Goal: Transaction & Acquisition: Purchase product/service

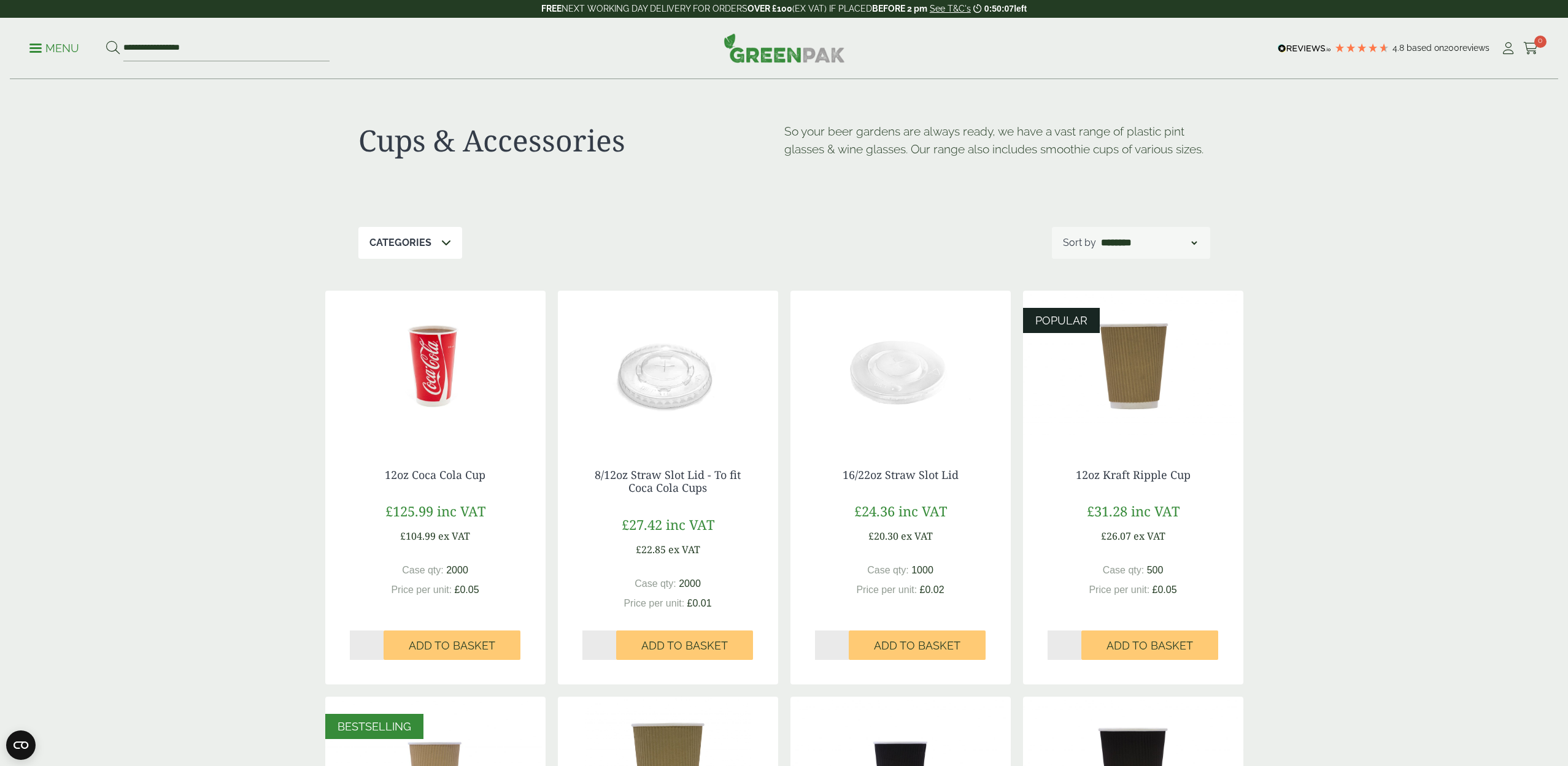
click at [37, 47] on span at bounding box center [35, 48] width 12 height 2
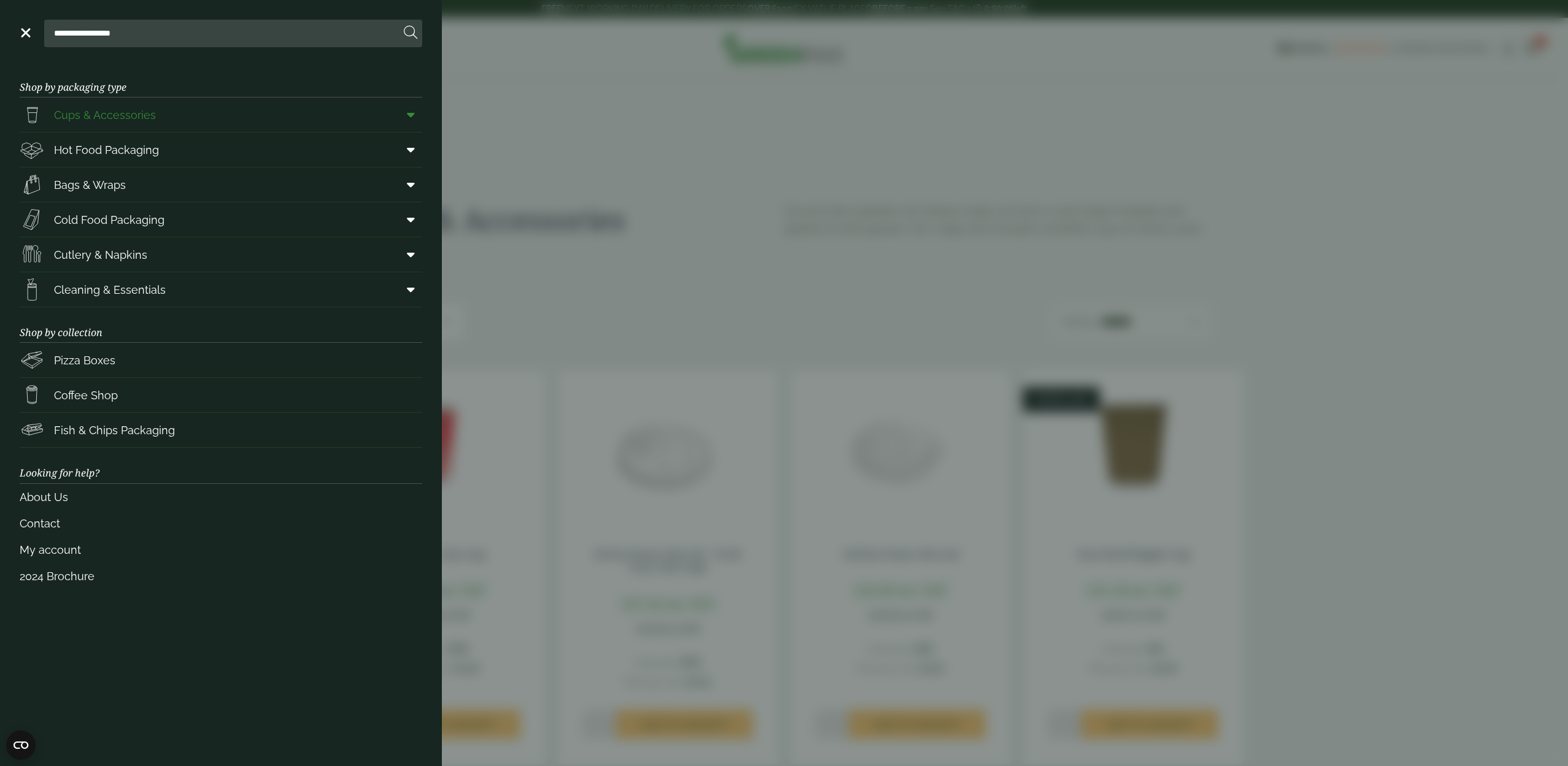
click at [414, 116] on icon at bounding box center [411, 114] width 8 height 12
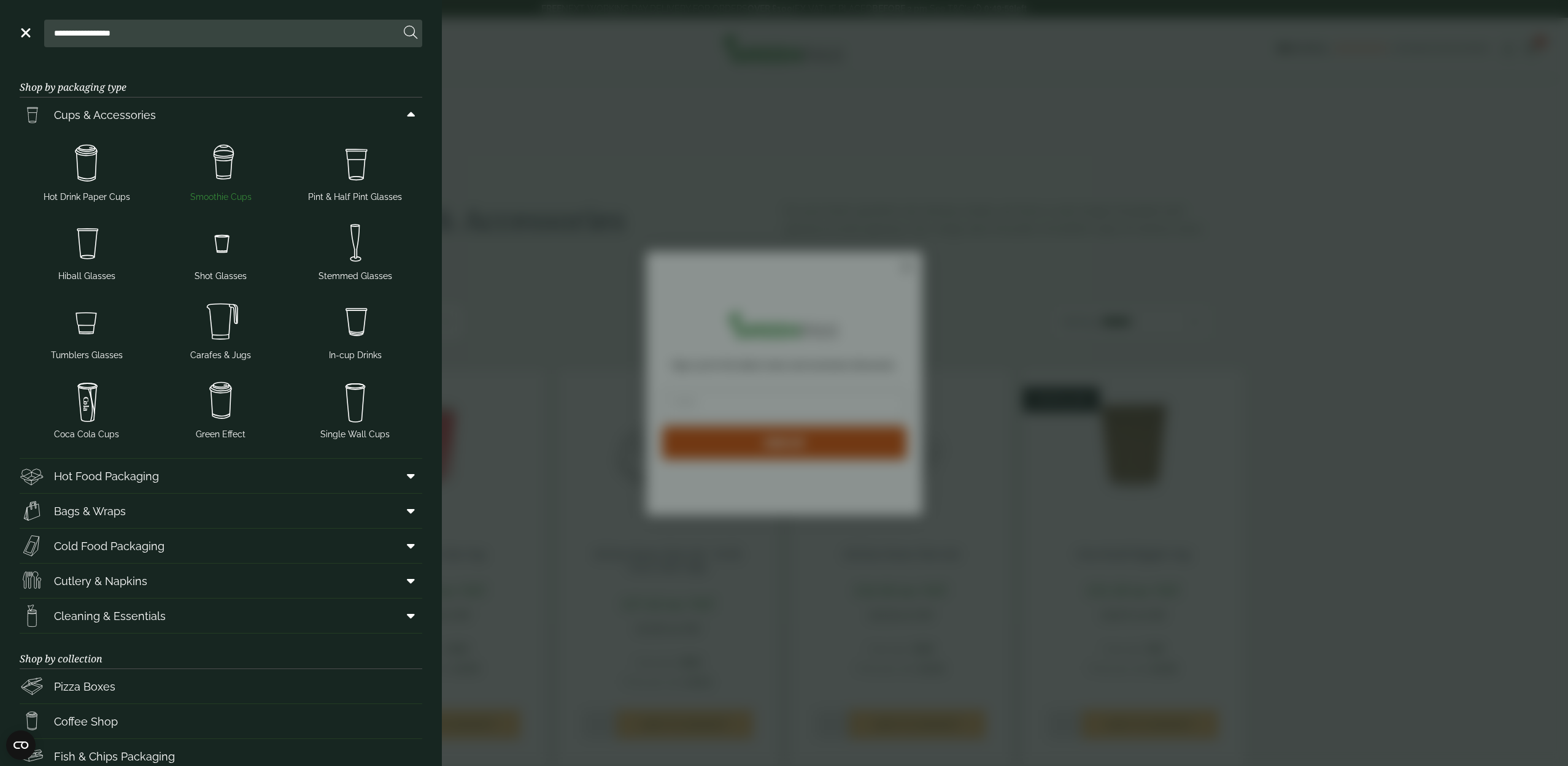
click at [227, 173] on img at bounding box center [220, 164] width 125 height 49
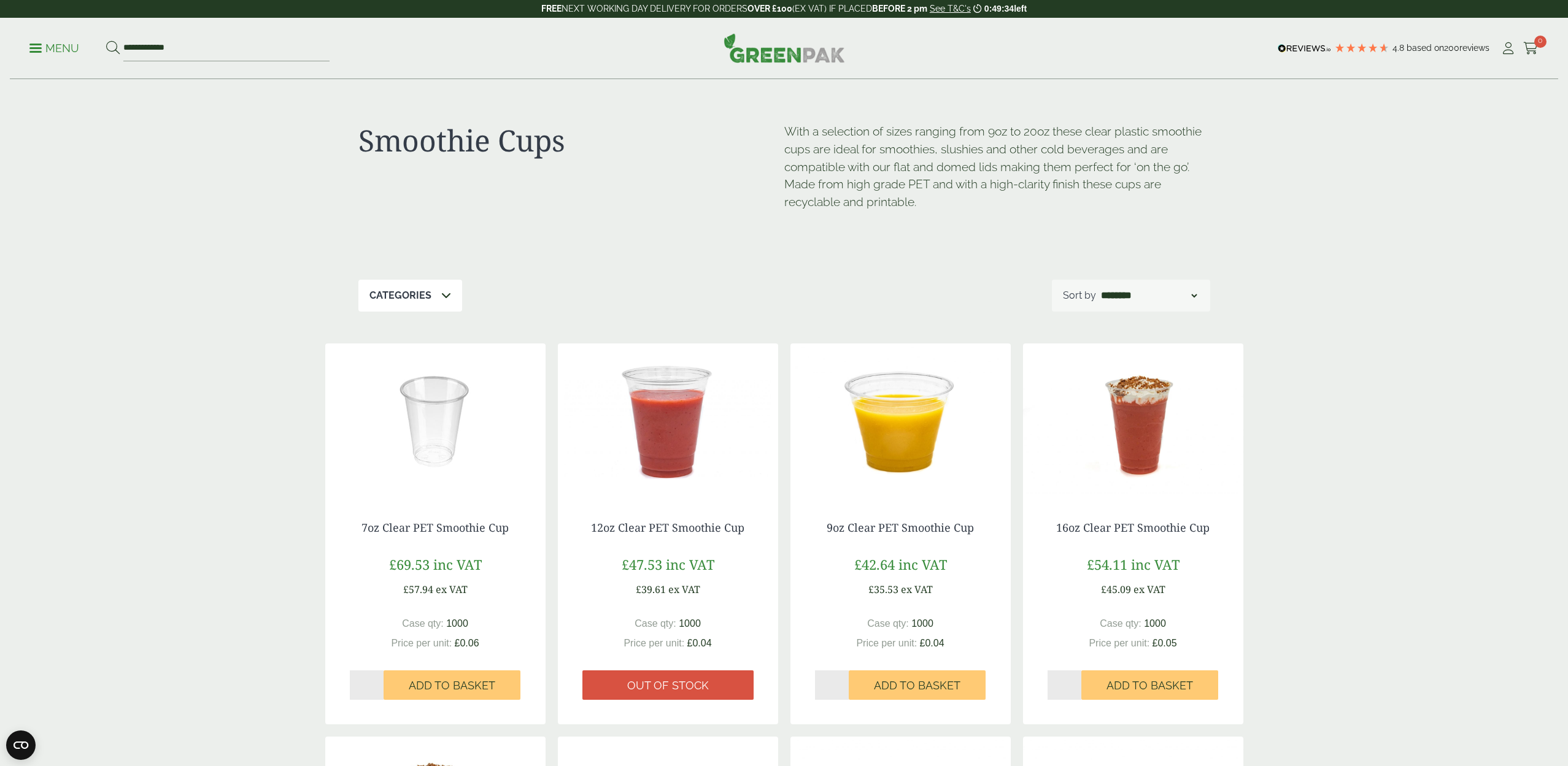
click at [39, 48] on span at bounding box center [35, 48] width 12 height 2
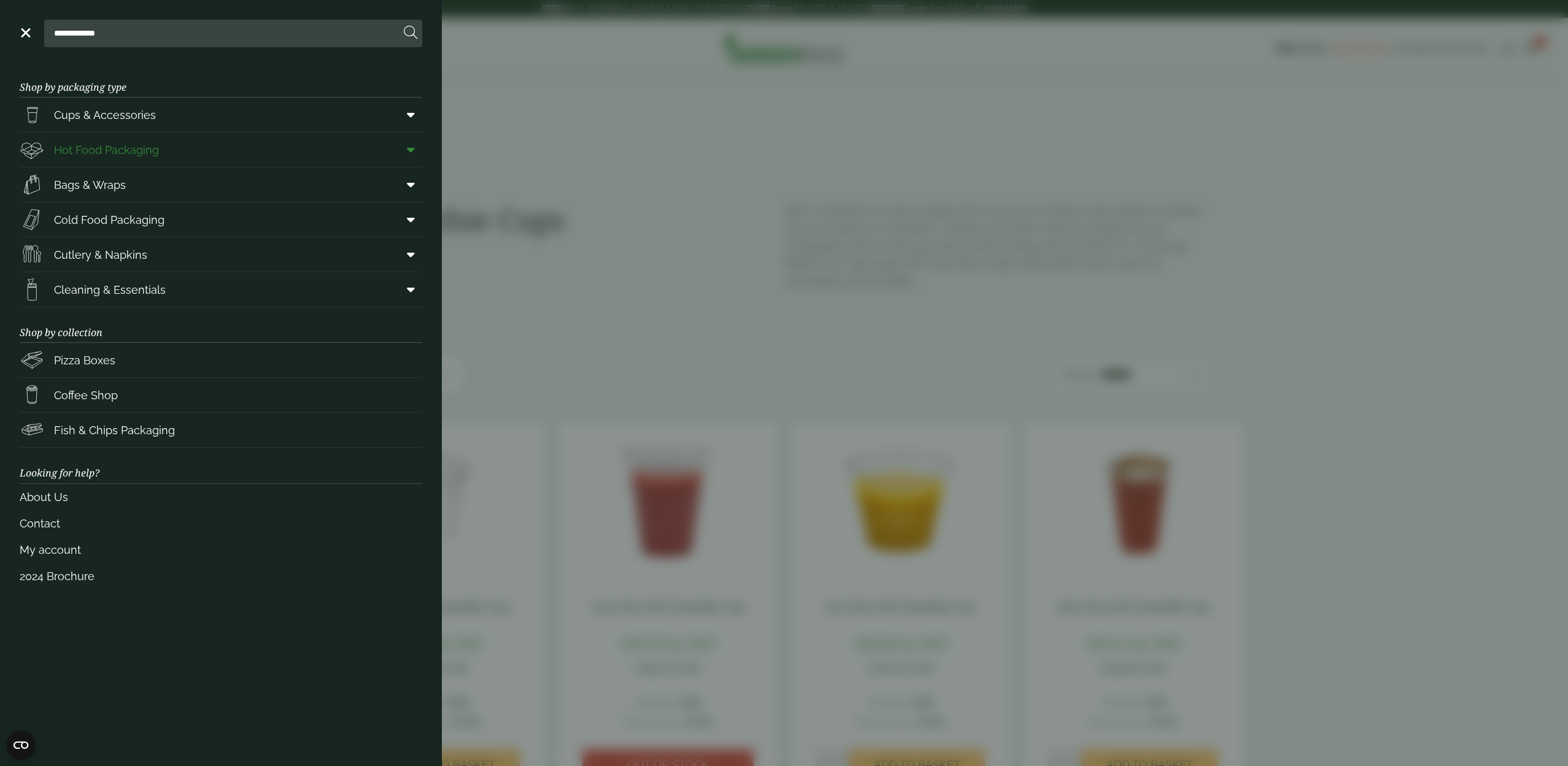
click at [409, 150] on icon at bounding box center [411, 149] width 8 height 12
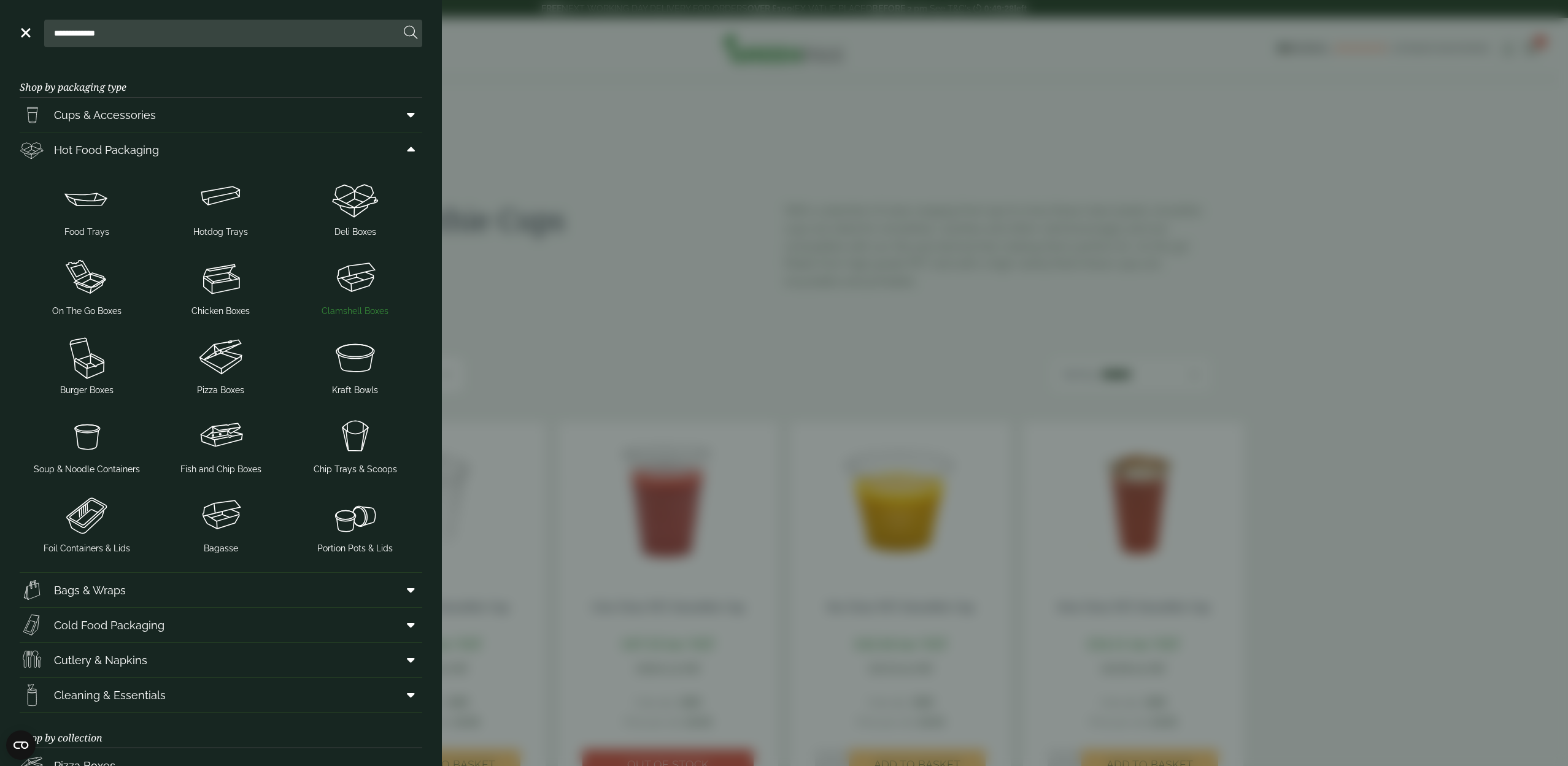
click at [367, 275] on img at bounding box center [354, 278] width 125 height 49
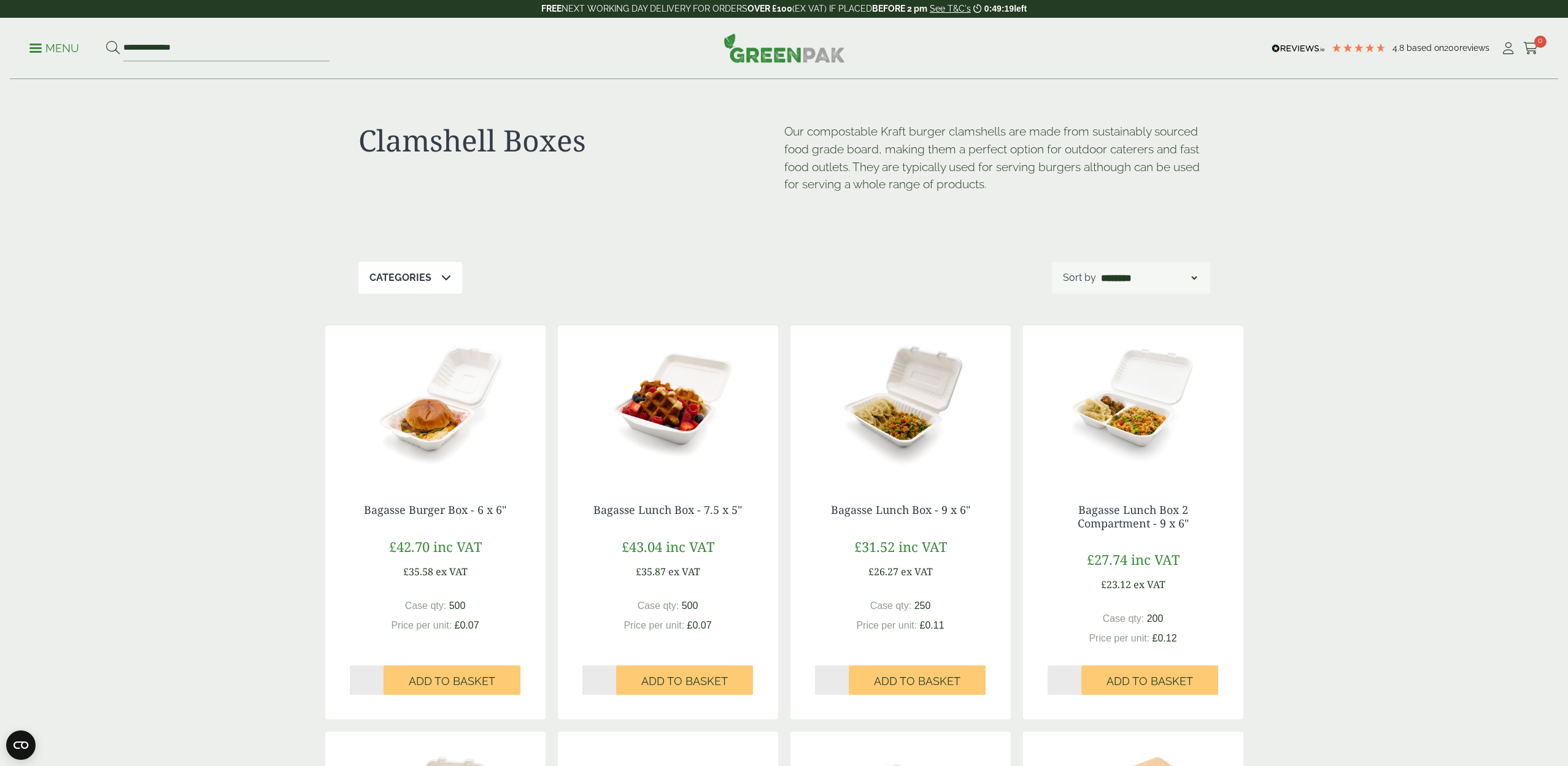
type input "*"
click at [379, 676] on input "*" at bounding box center [367, 680] width 35 height 29
click at [437, 679] on span "Add to Basket" at bounding box center [452, 681] width 87 height 14
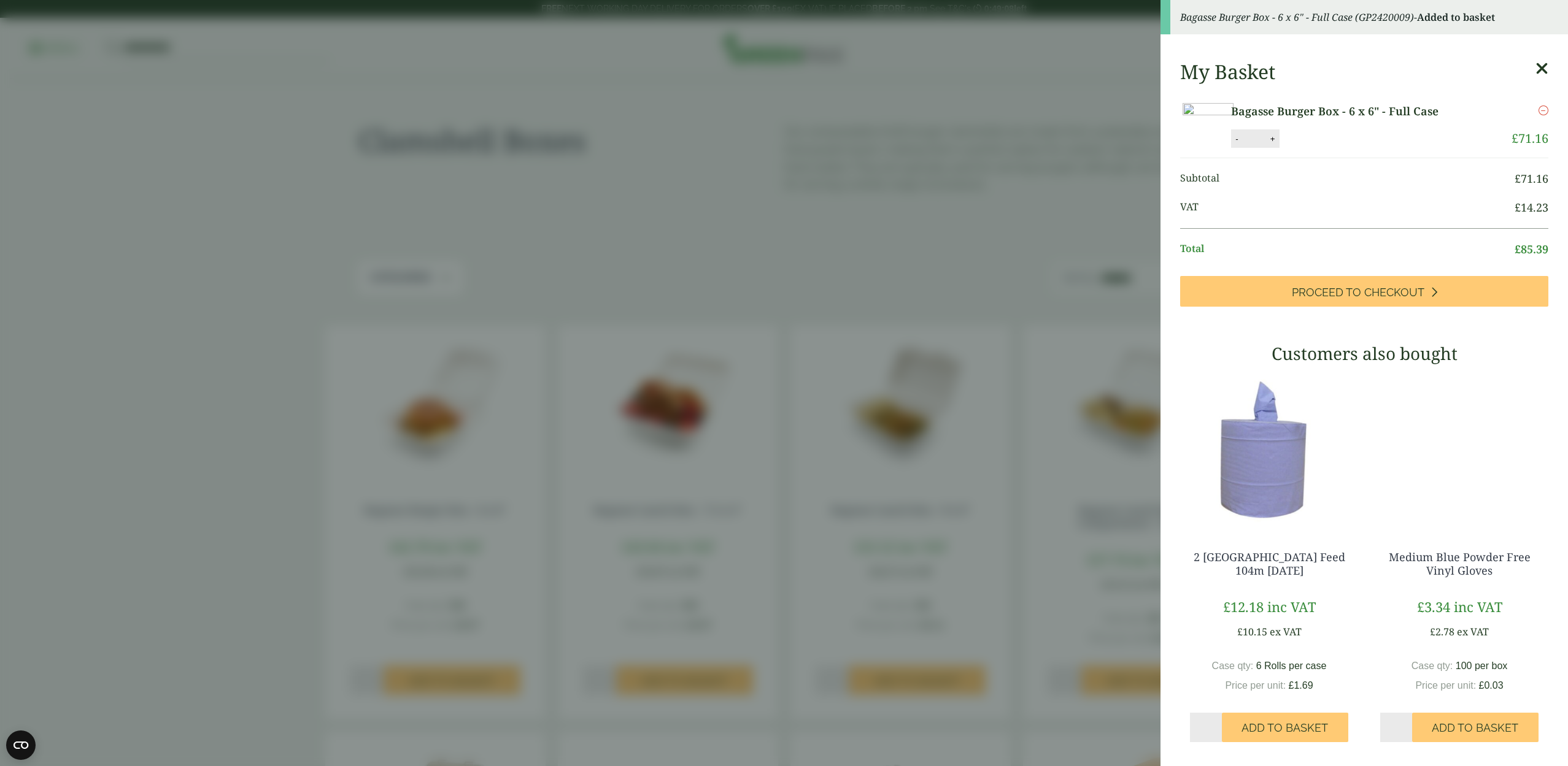
click at [29, 565] on aside "Bagasse Burger Box - 6 x 6" - Full Case (GP2420009) - Added to basket My Basket…" at bounding box center [784, 383] width 1568 height 766
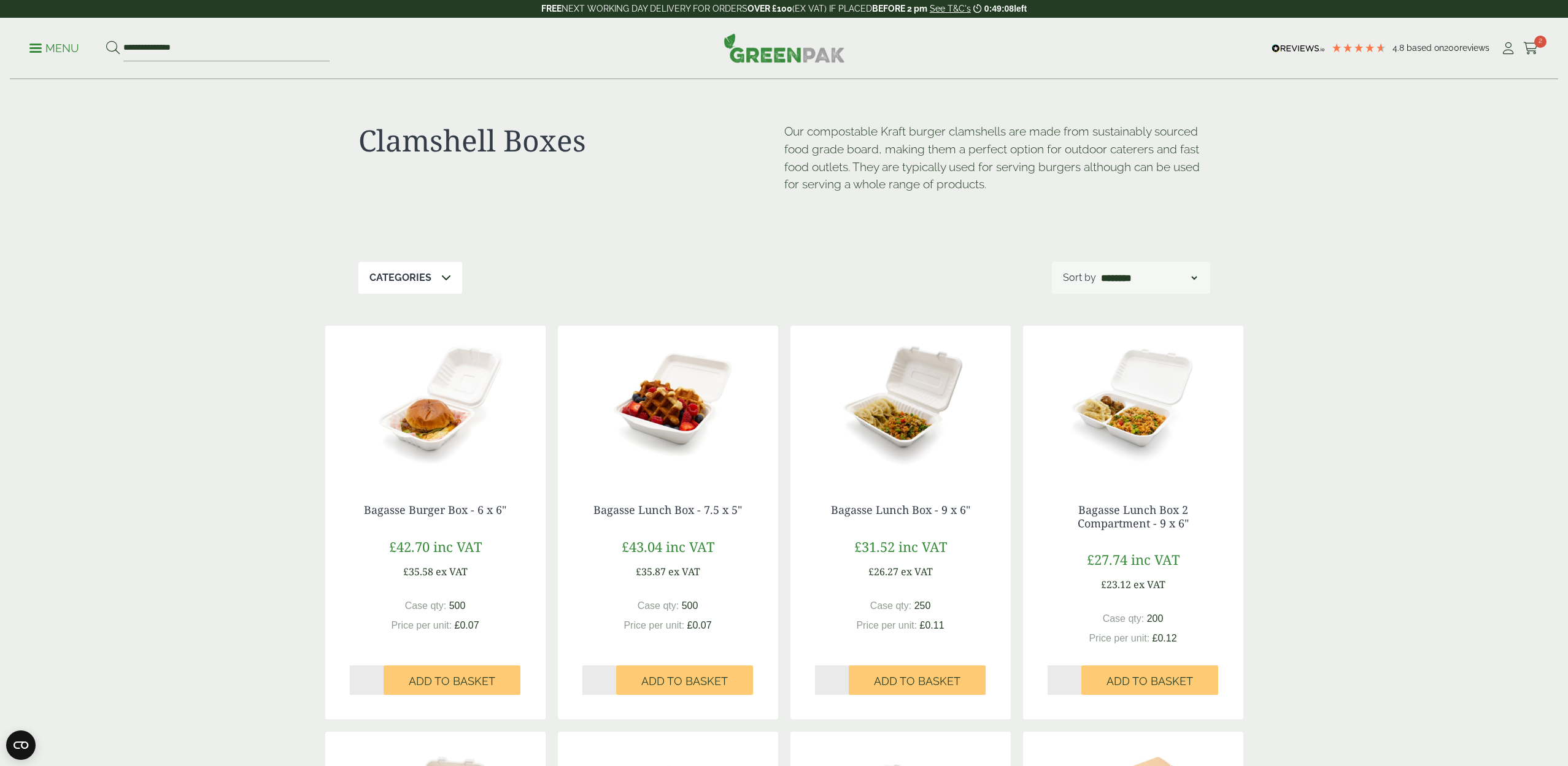
scroll to position [1, 0]
click at [53, 48] on p "Menu" at bounding box center [54, 48] width 50 height 15
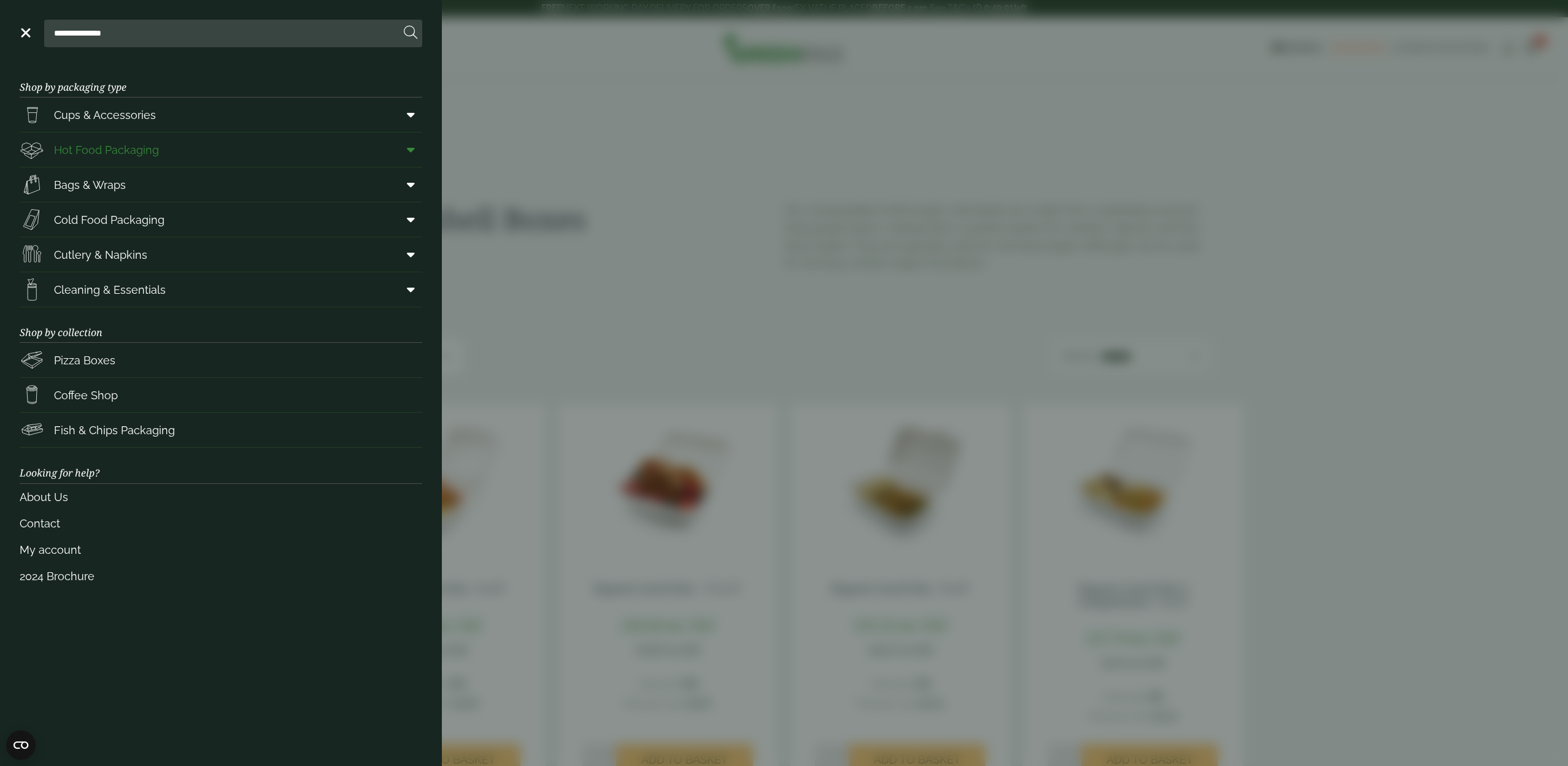
click at [411, 152] on icon at bounding box center [411, 149] width 8 height 12
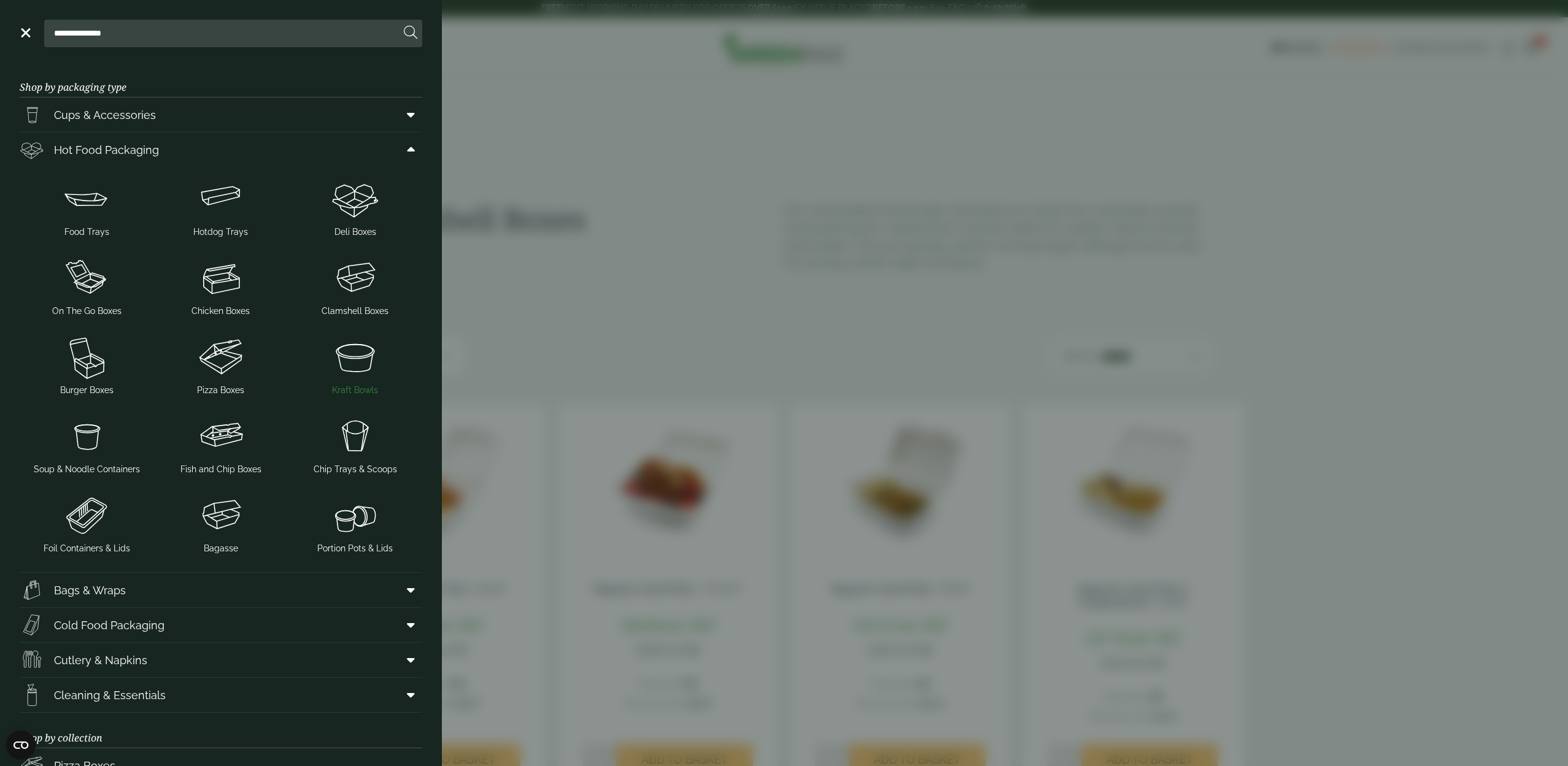
click at [374, 351] on img at bounding box center [354, 357] width 125 height 49
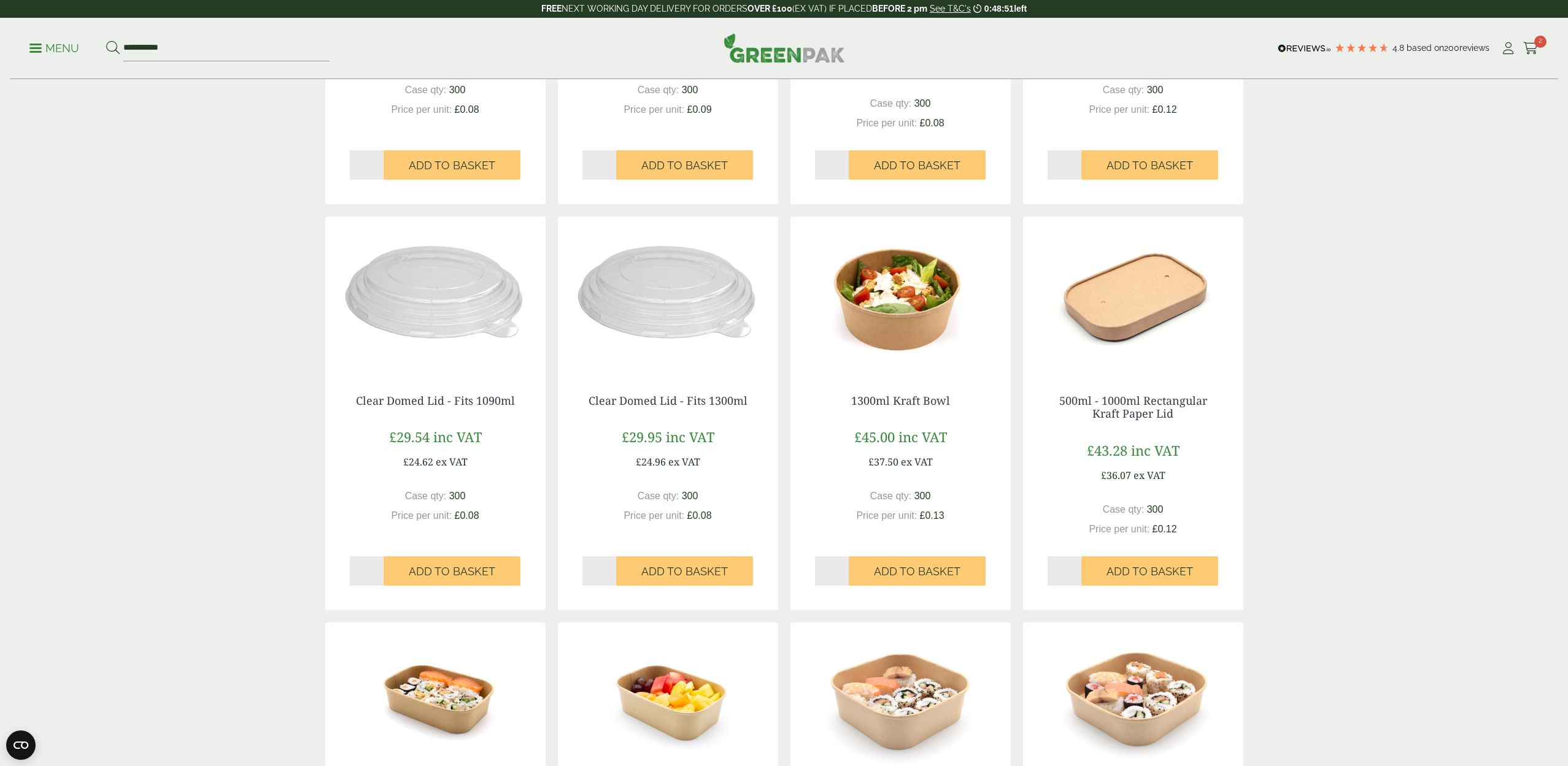
scroll to position [500, 0]
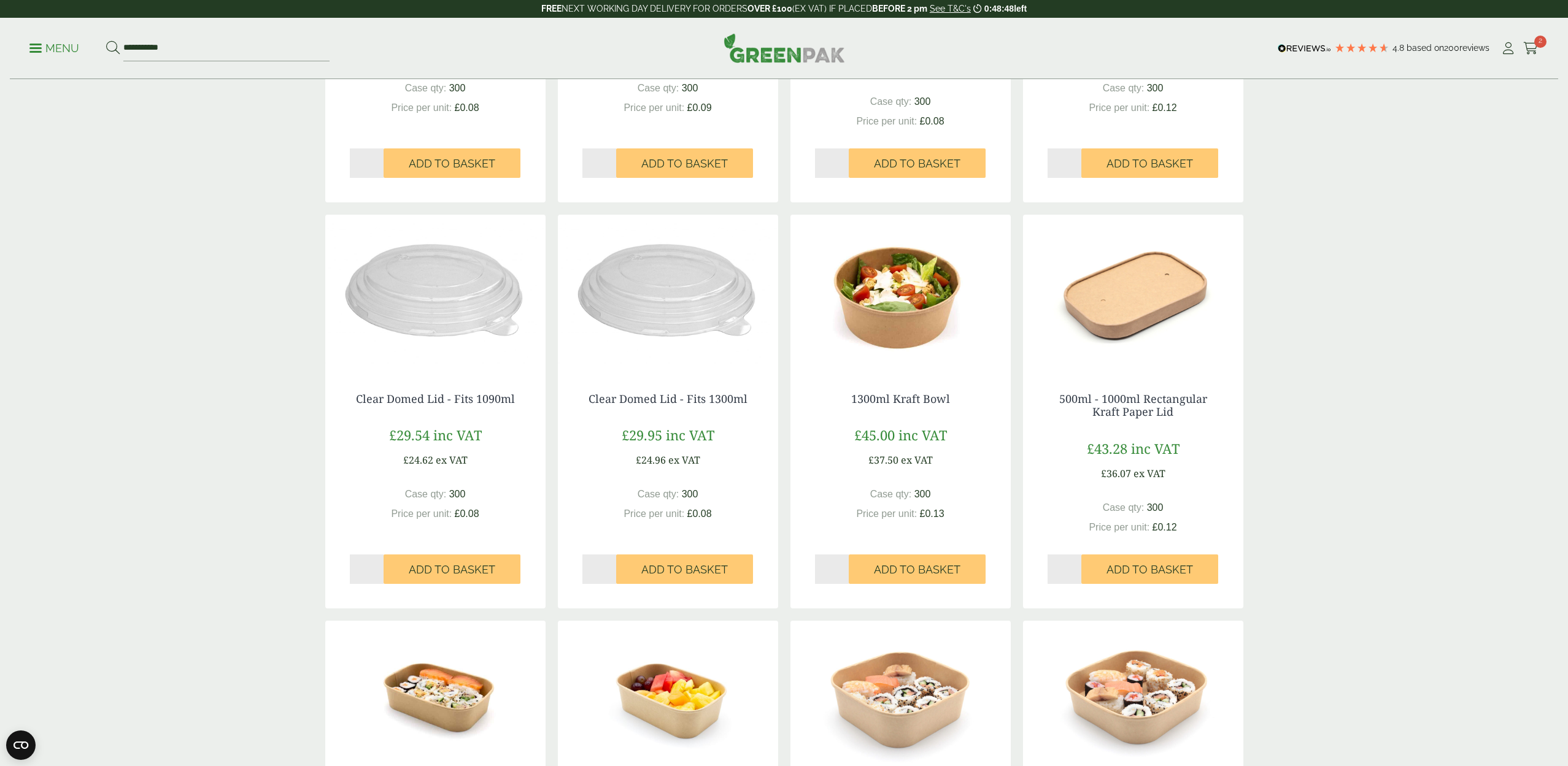
type input "*"
click at [610, 564] on input "*" at bounding box center [600, 569] width 35 height 29
click at [678, 567] on span "Add to Basket" at bounding box center [684, 569] width 87 height 14
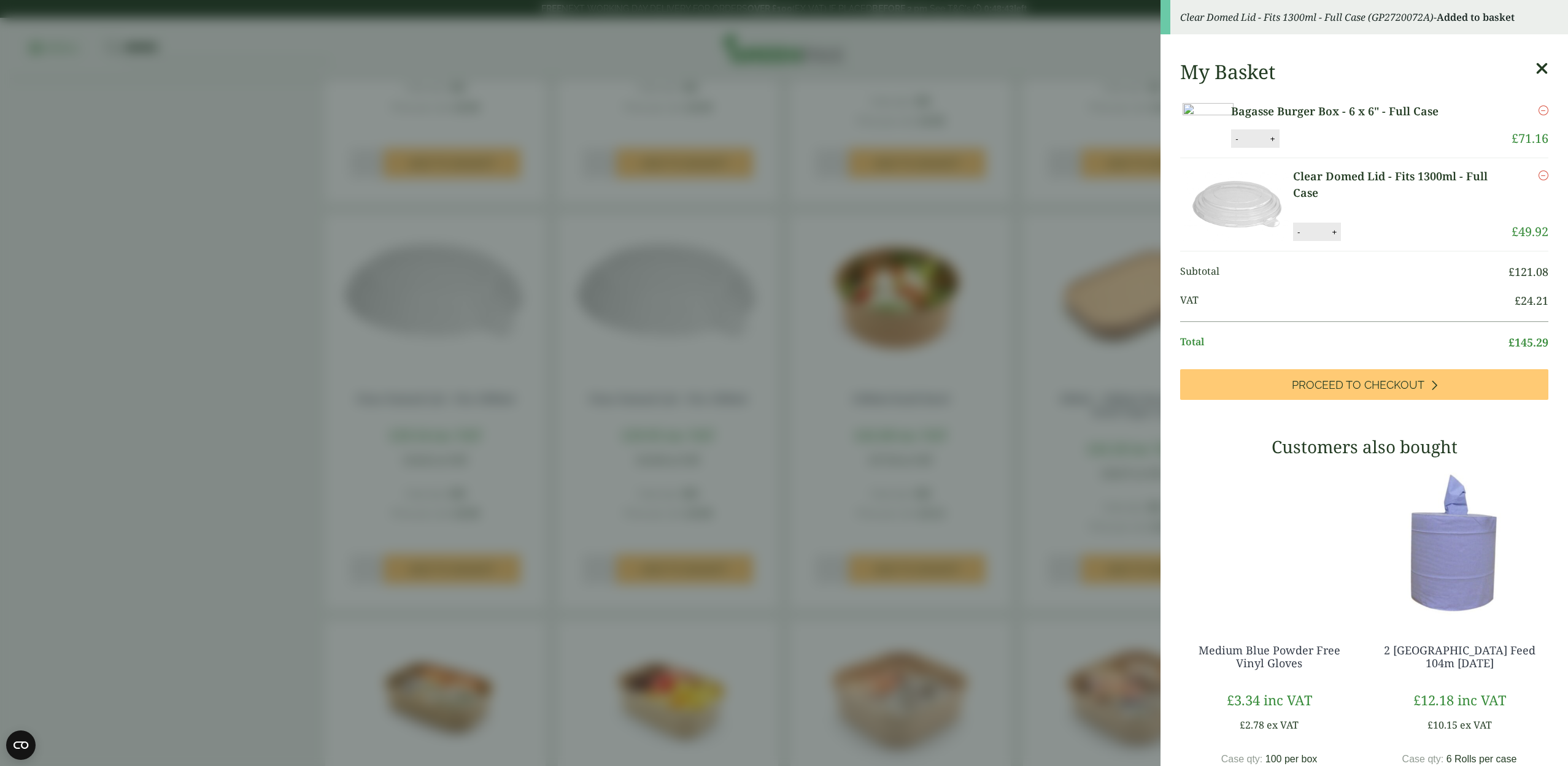
click at [837, 567] on aside "Clear Domed Lid - Fits 1300ml - Full Case (GP2720072A) - Added to basket My Bas…" at bounding box center [784, 383] width 1568 height 766
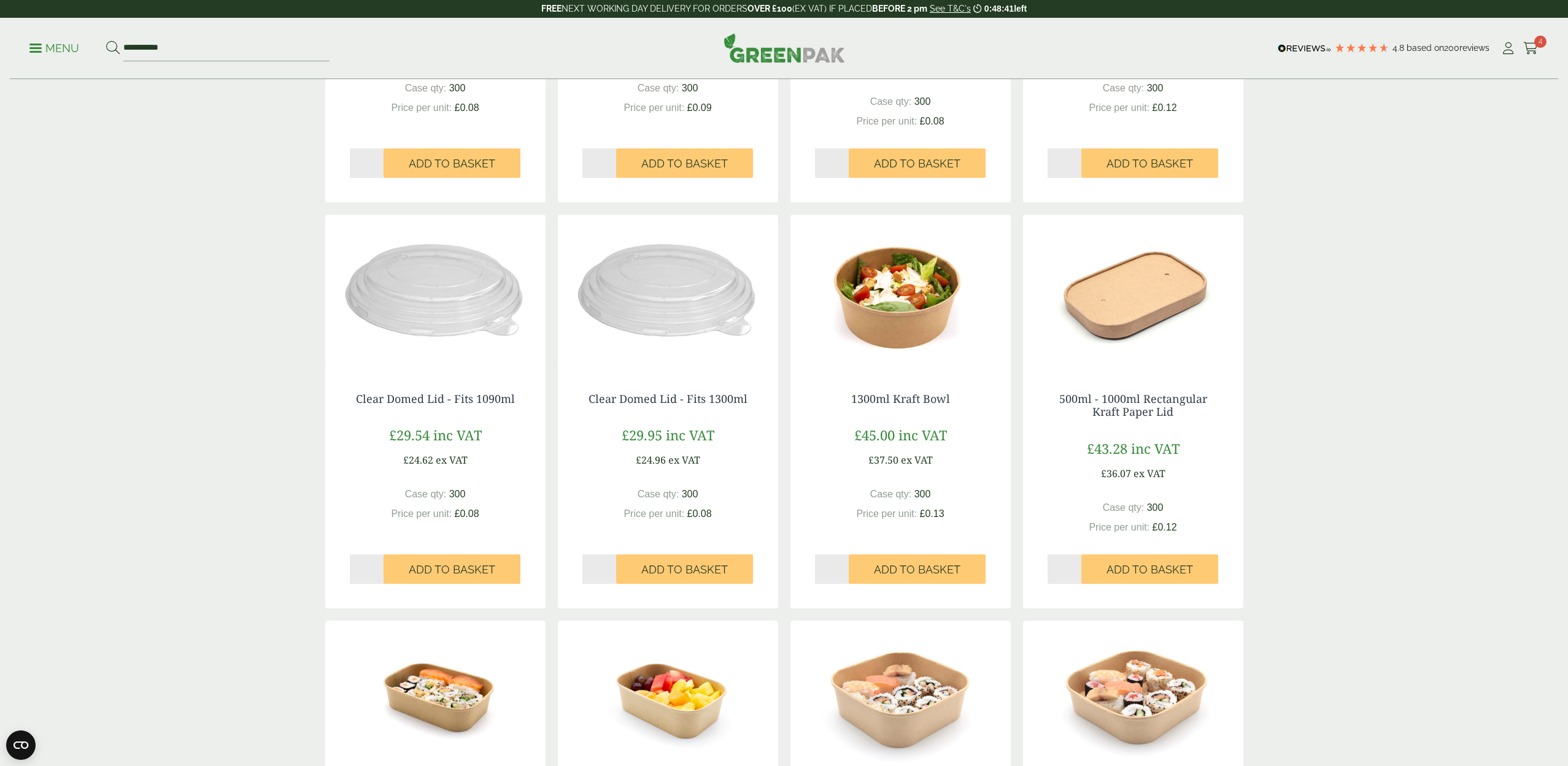
type input "*"
click at [843, 565] on input "*" at bounding box center [832, 569] width 35 height 29
click at [896, 571] on span "Add to Basket" at bounding box center [917, 569] width 87 height 14
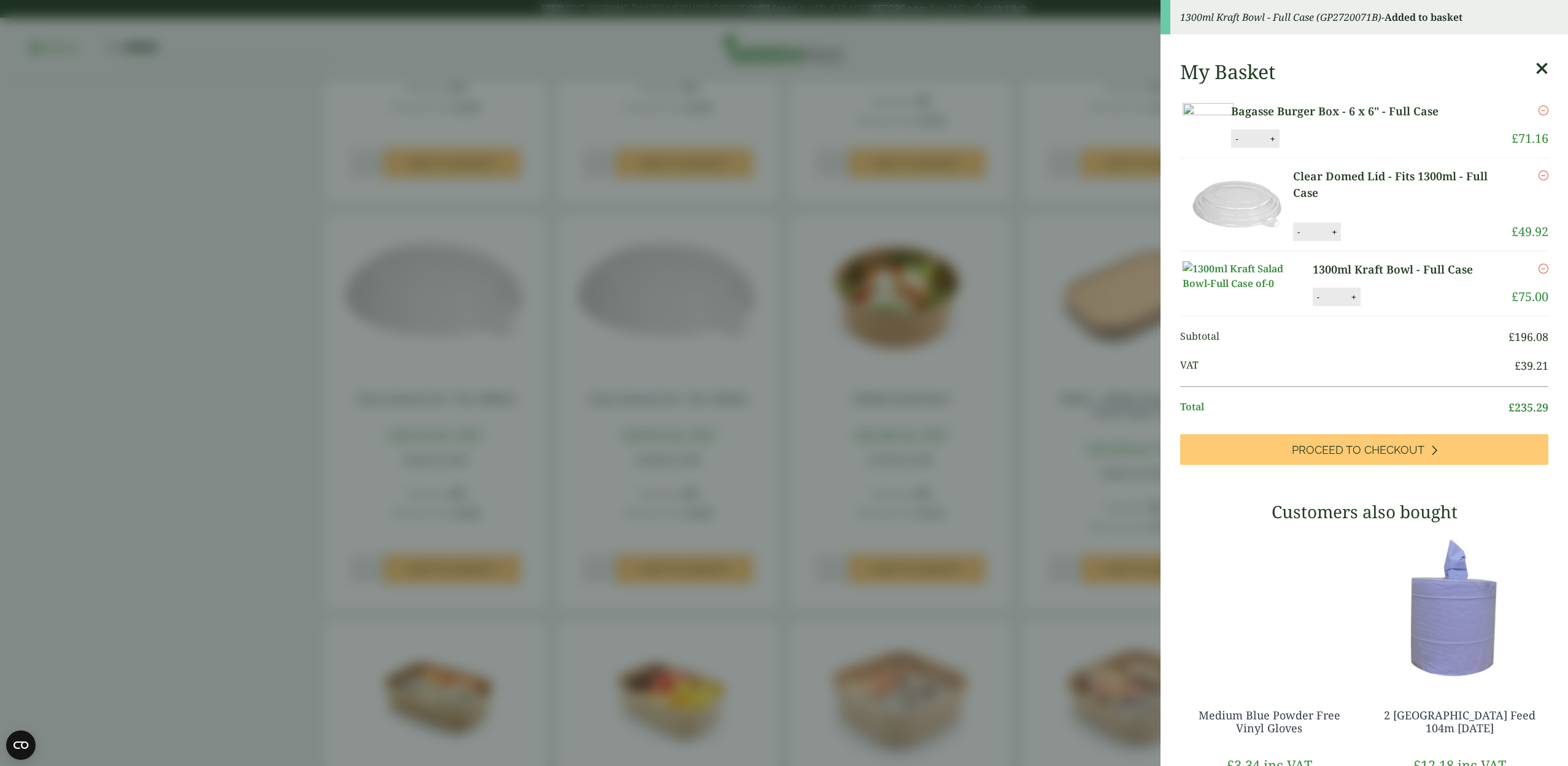
click at [832, 557] on aside "1300ml Kraft Bowl - Full Case (GP2720071B) - Added to basket My Basket Bagasse …" at bounding box center [784, 383] width 1568 height 766
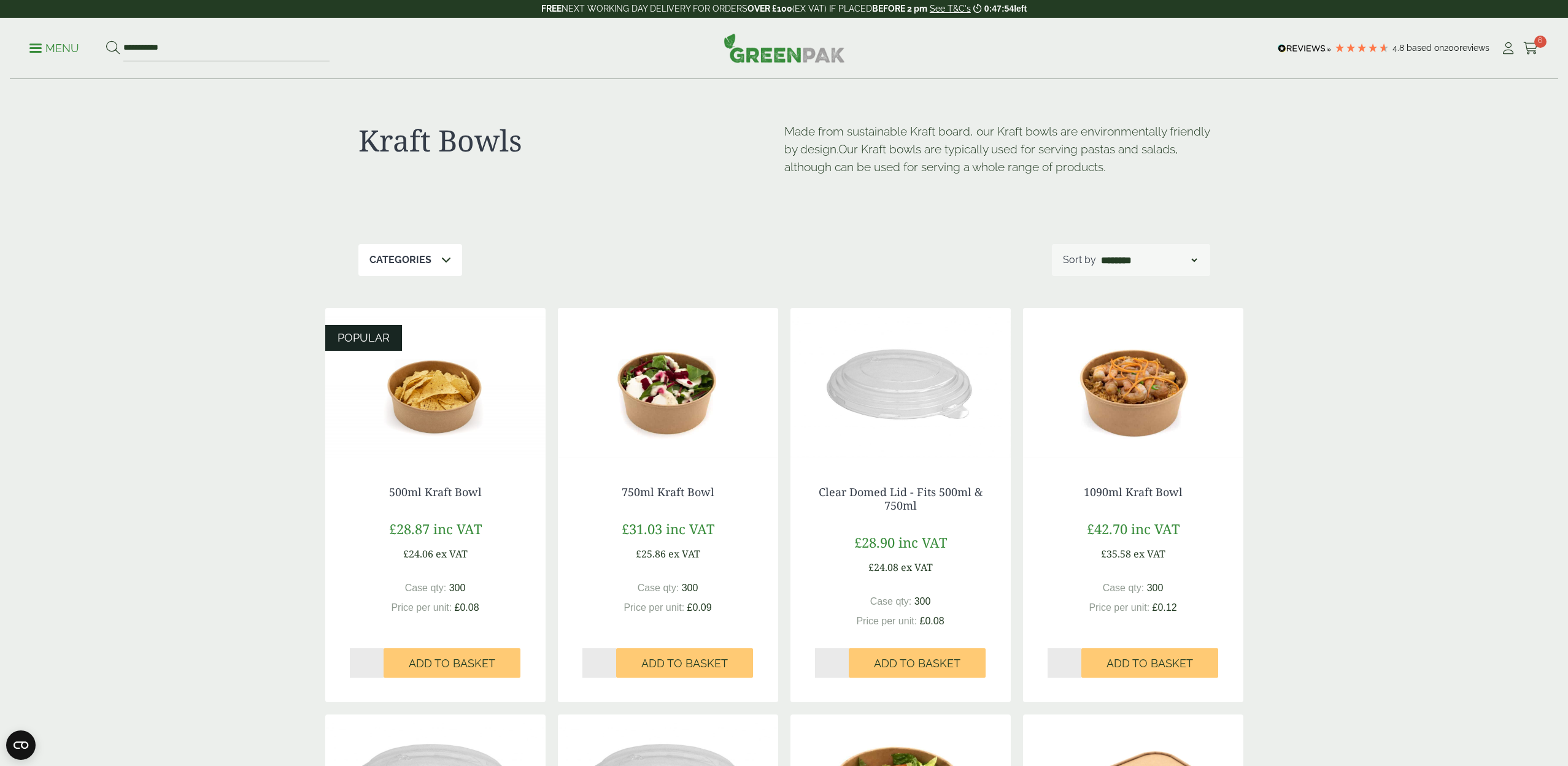
scroll to position [0, 0]
click at [42, 47] on p "Menu" at bounding box center [54, 48] width 50 height 15
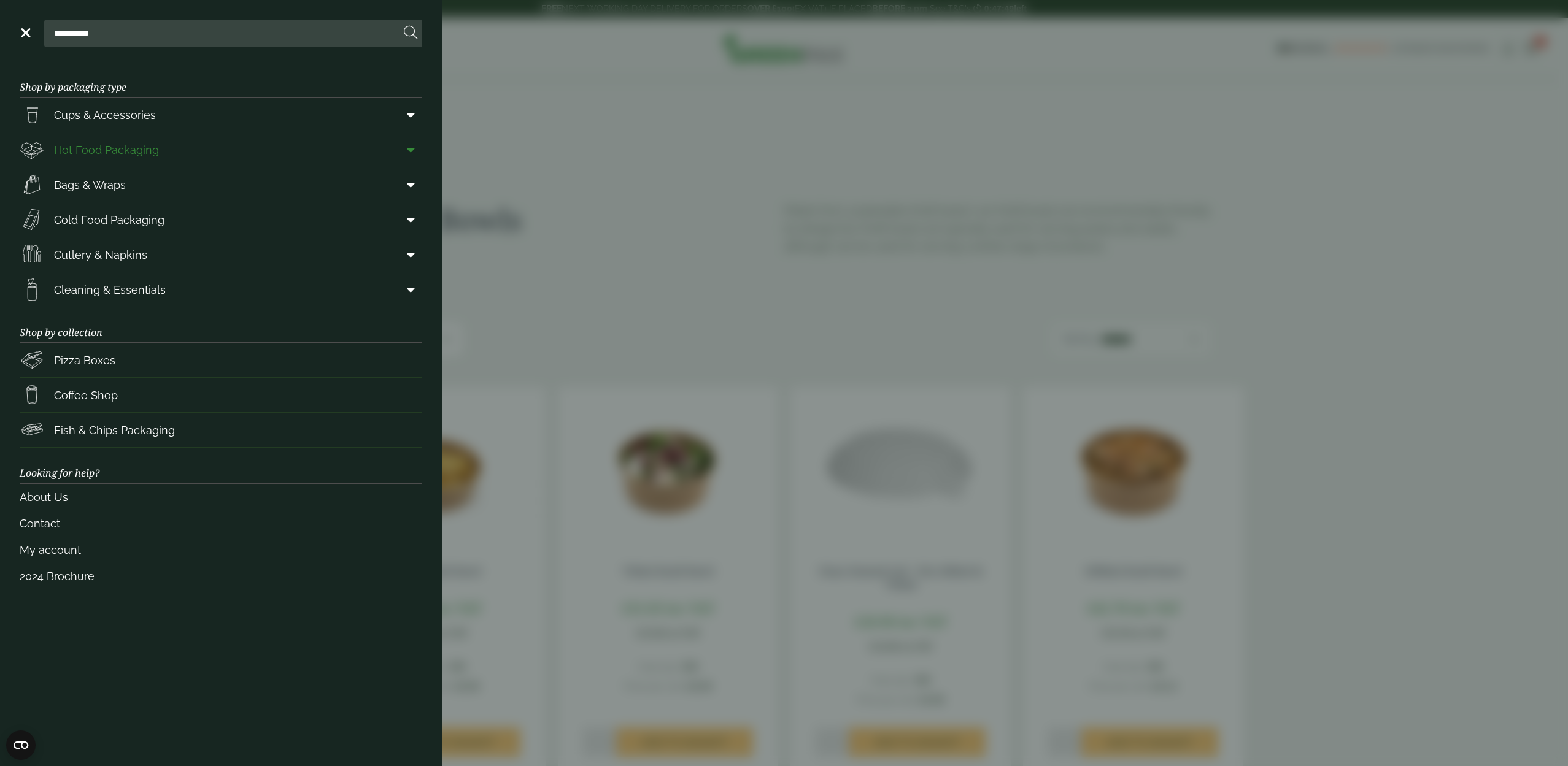
click at [411, 151] on icon at bounding box center [411, 149] width 8 height 12
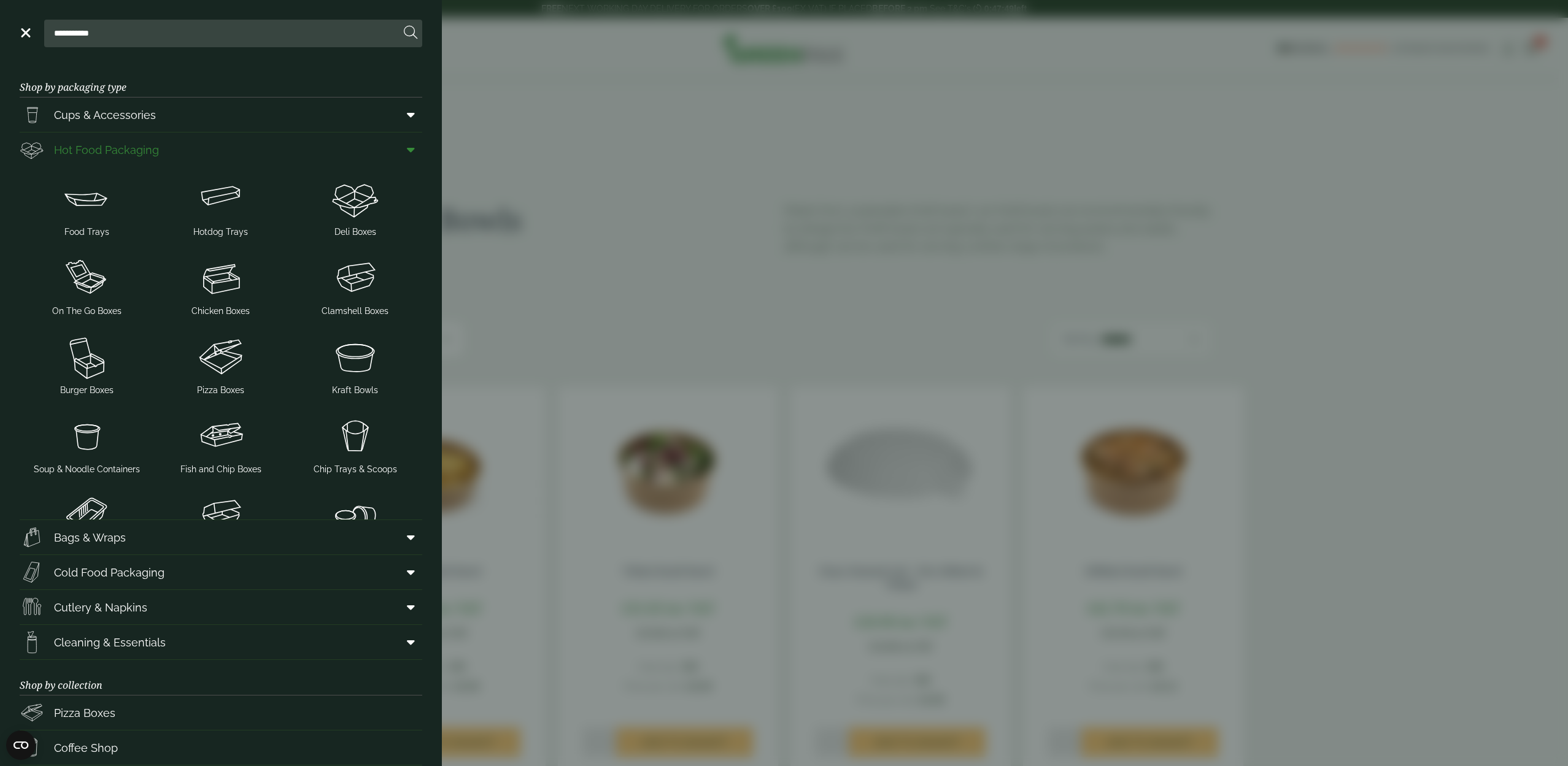
scroll to position [1, 0]
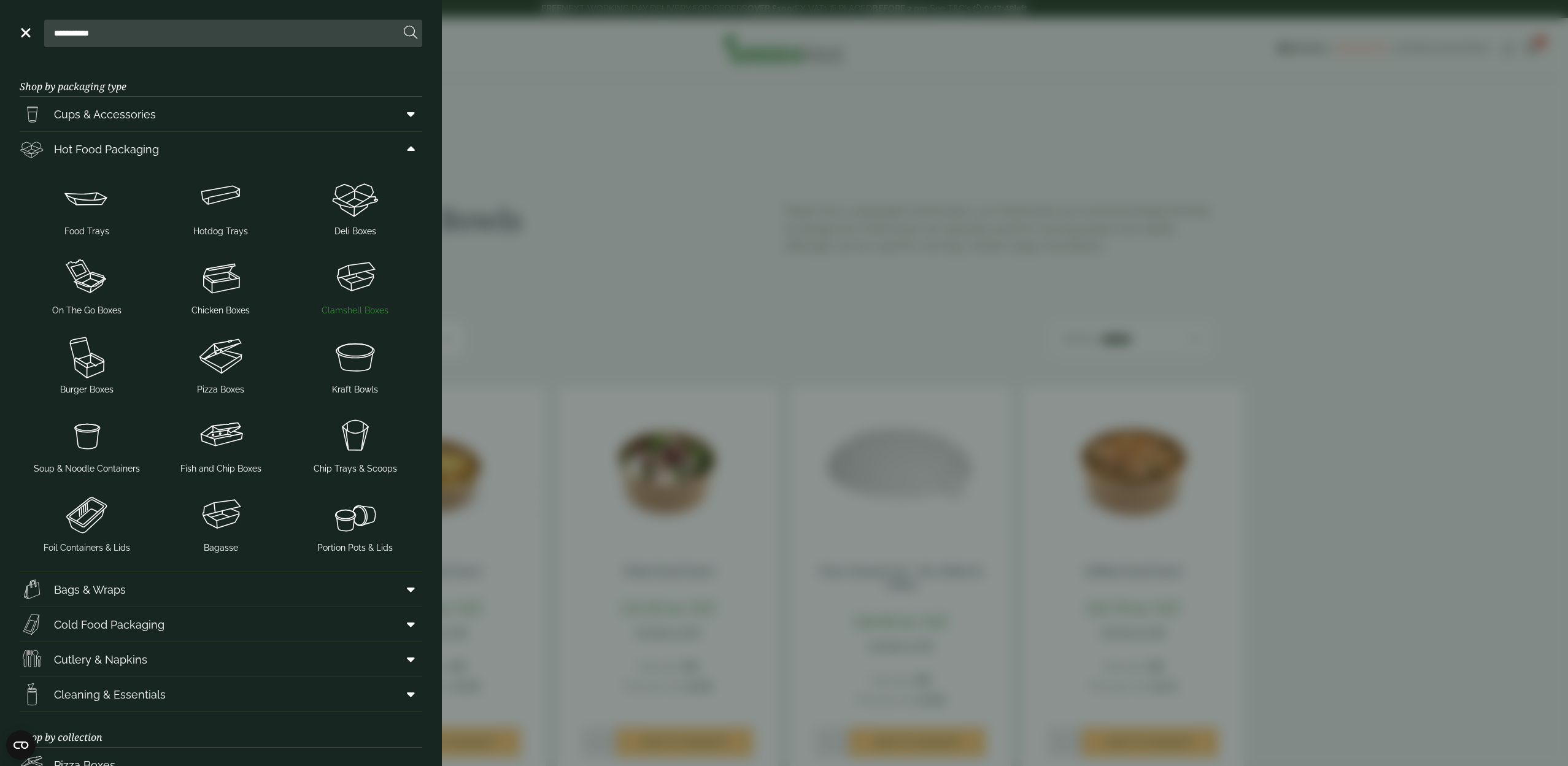
click at [370, 295] on img at bounding box center [354, 277] width 125 height 49
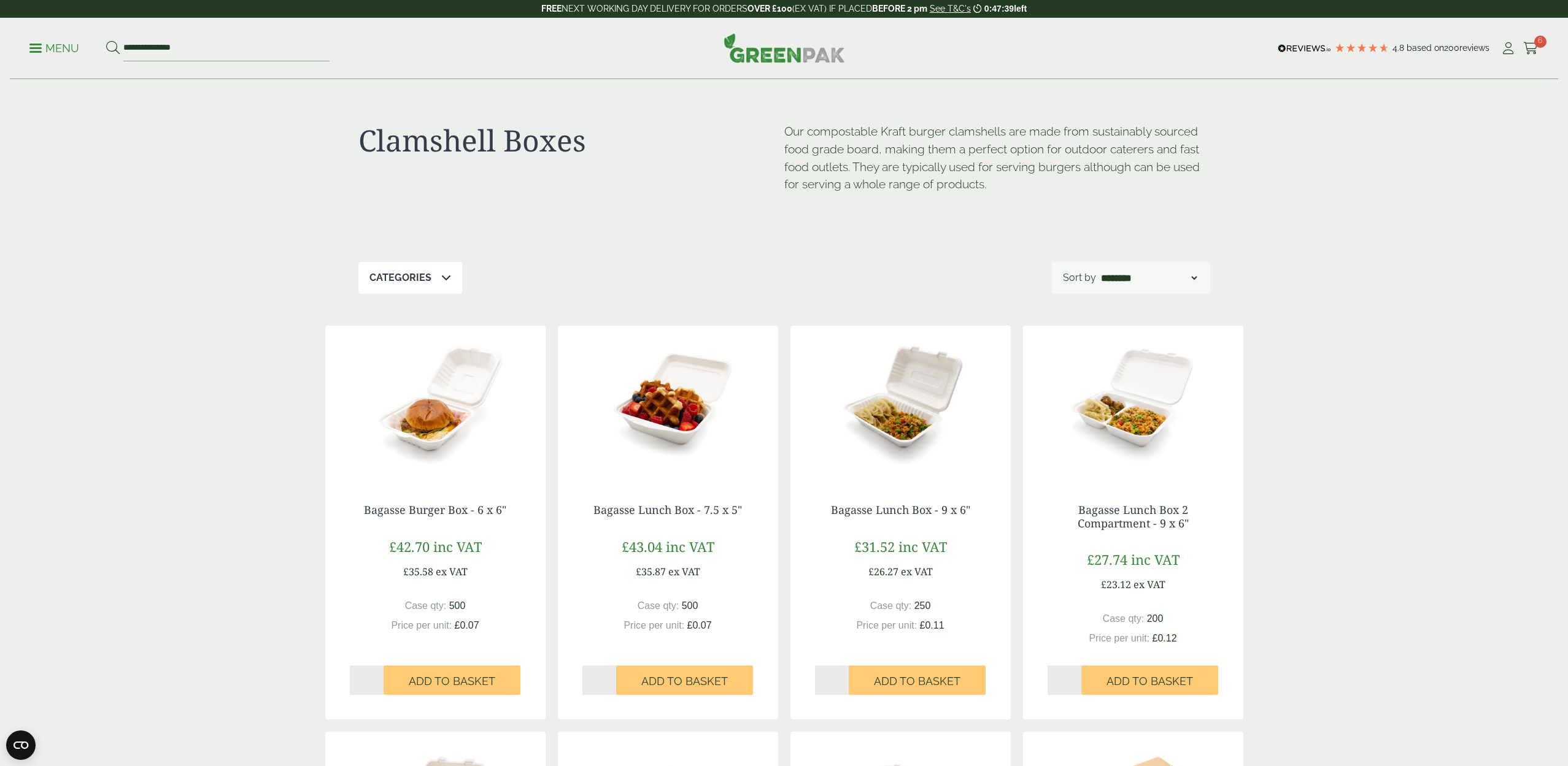
type input "*"
click at [845, 677] on input "*" at bounding box center [832, 680] width 35 height 29
click at [891, 680] on span "Add to Basket" at bounding box center [917, 681] width 87 height 14
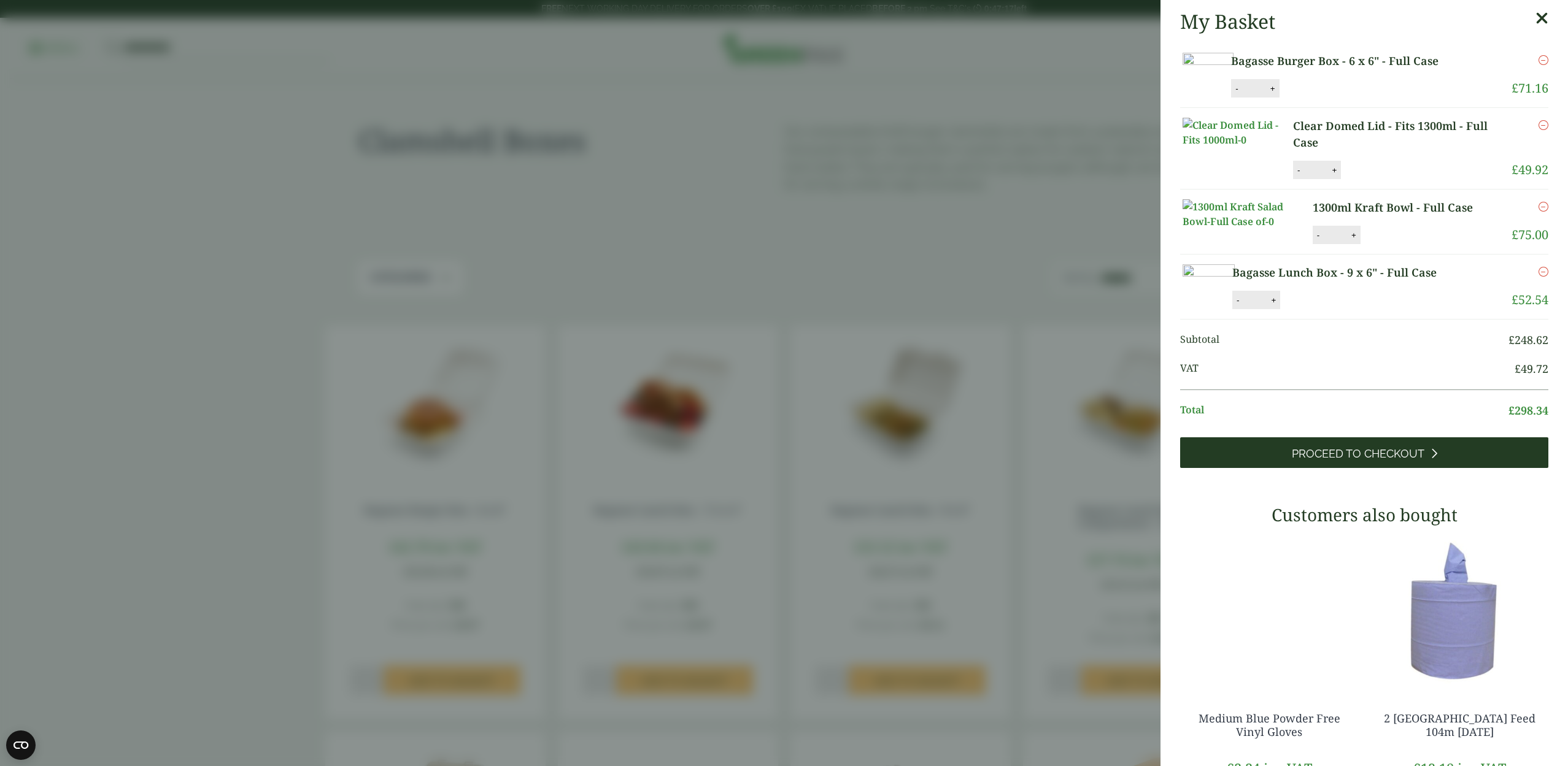
scroll to position [5, 0]
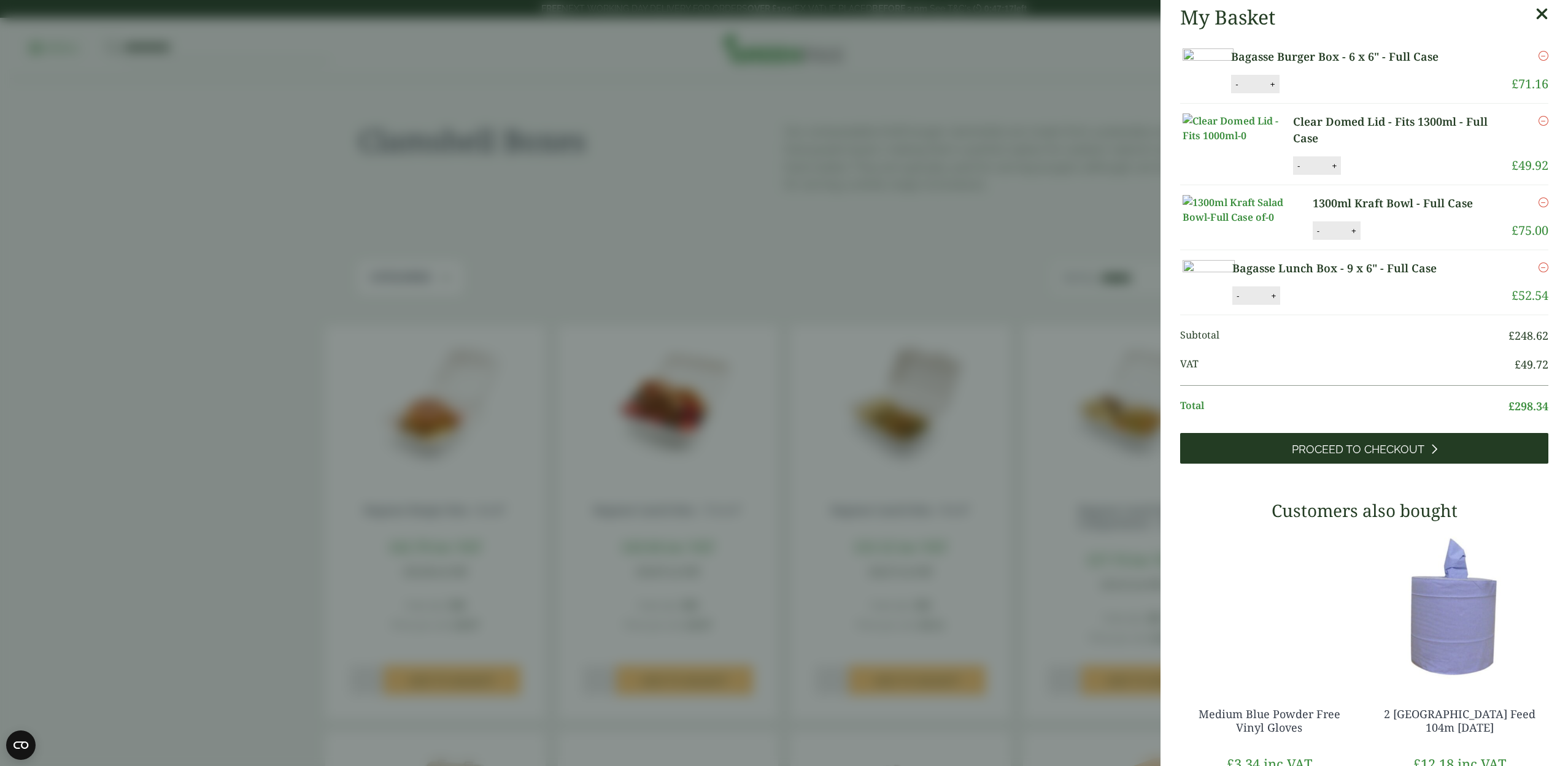
click at [1310, 456] on span "Proceed to Checkout" at bounding box center [1358, 449] width 132 height 14
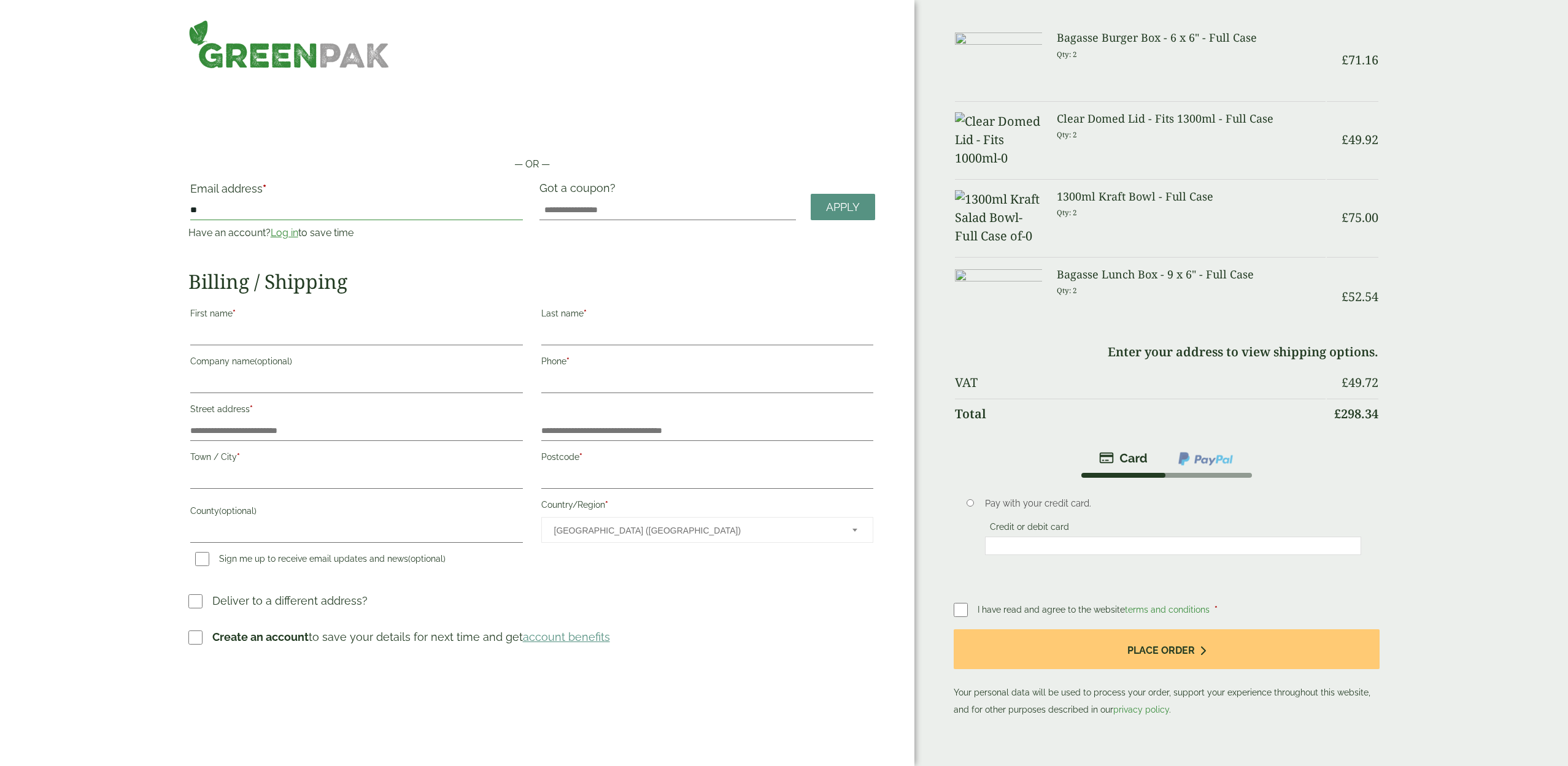
type input "*"
type input "**********"
drag, startPoint x: 219, startPoint y: 336, endPoint x: 264, endPoint y: 340, distance: 45.2
type input "****"
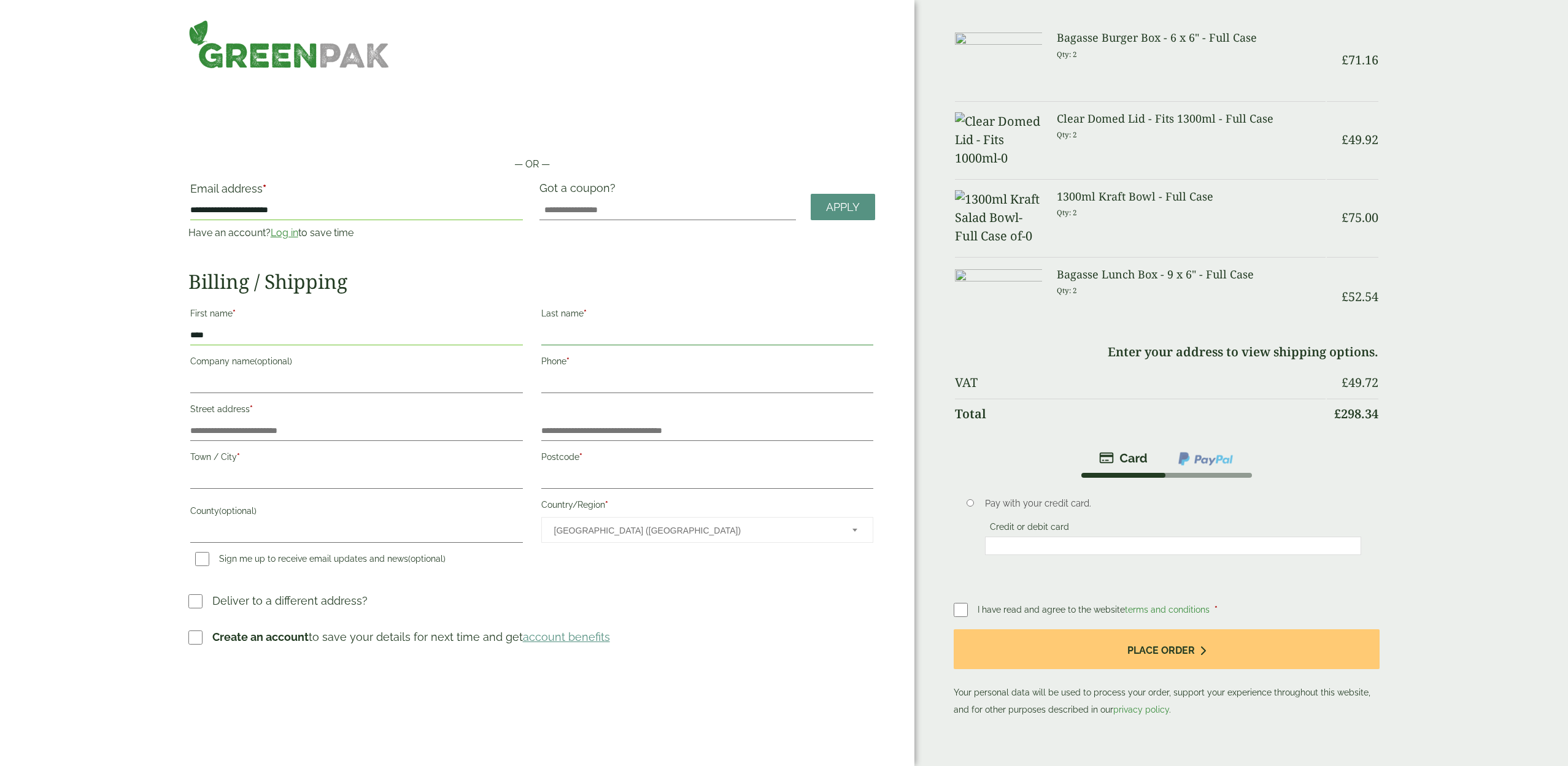
scroll to position [0, 0]
type input "*****"
type input "**********"
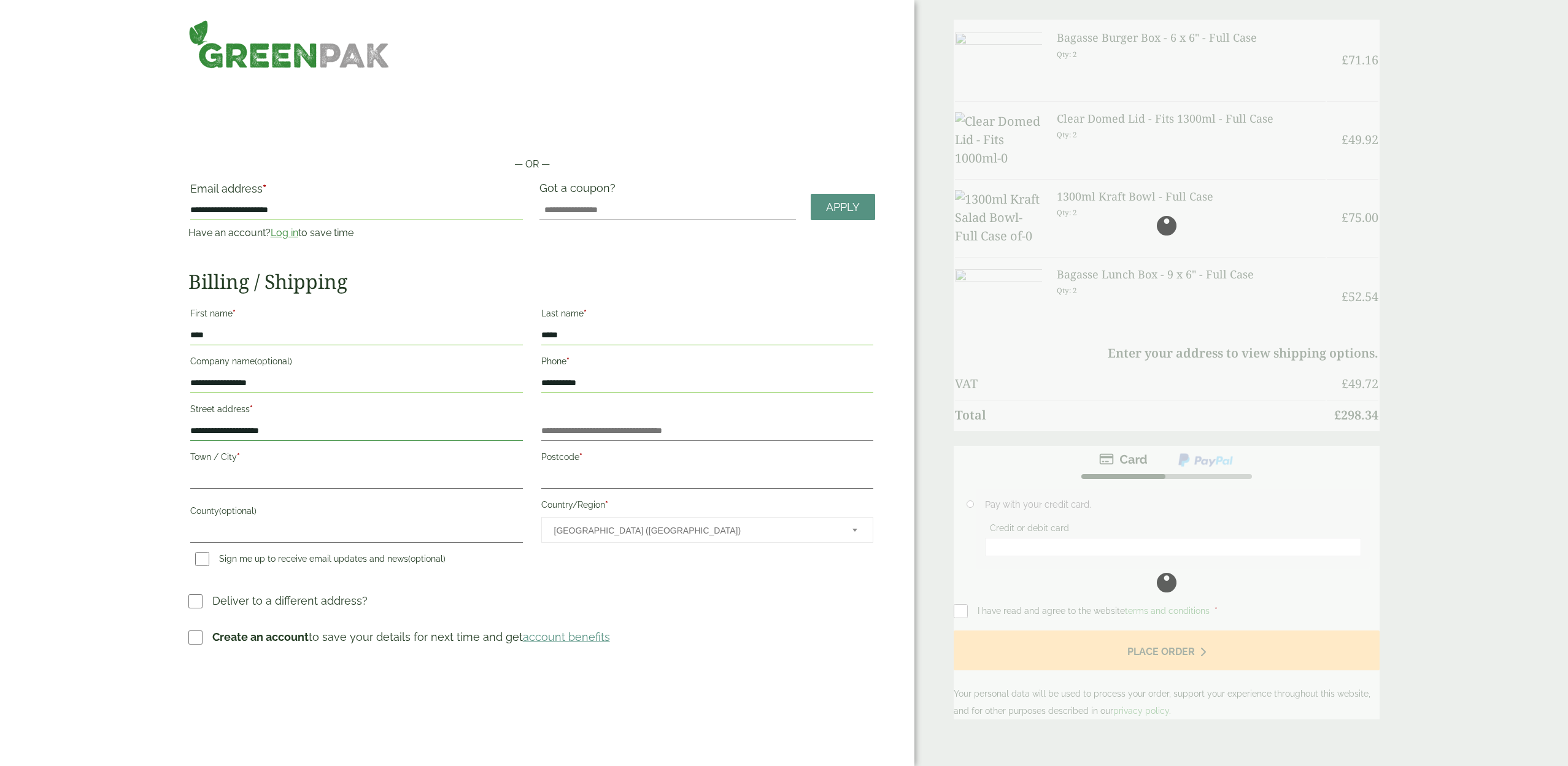
scroll to position [-2, 1]
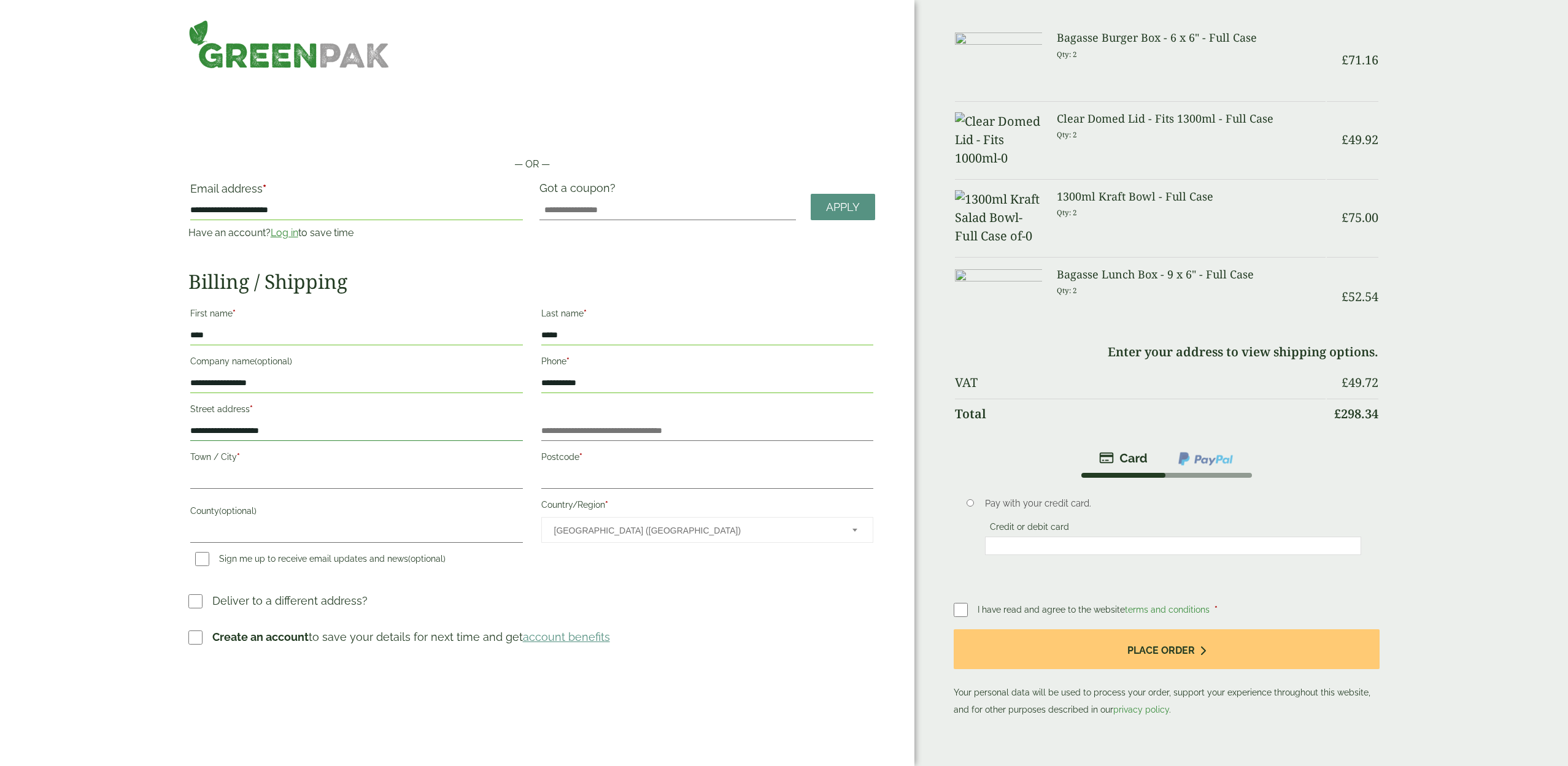
type input "**********"
drag, startPoint x: 241, startPoint y: 478, endPoint x: 272, endPoint y: 474, distance: 31.3
type input "**********"
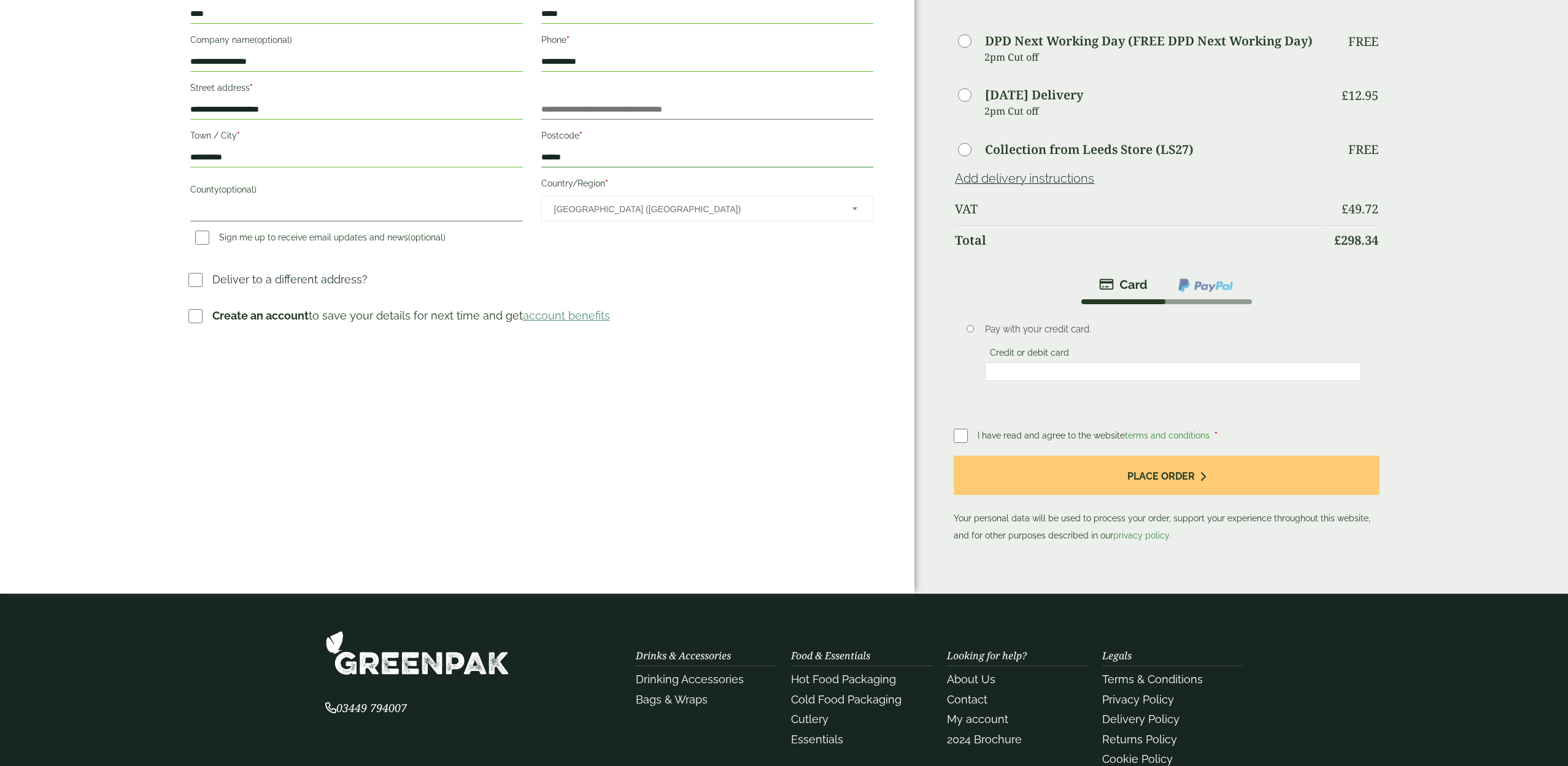
scroll to position [322, 0]
type input "******"
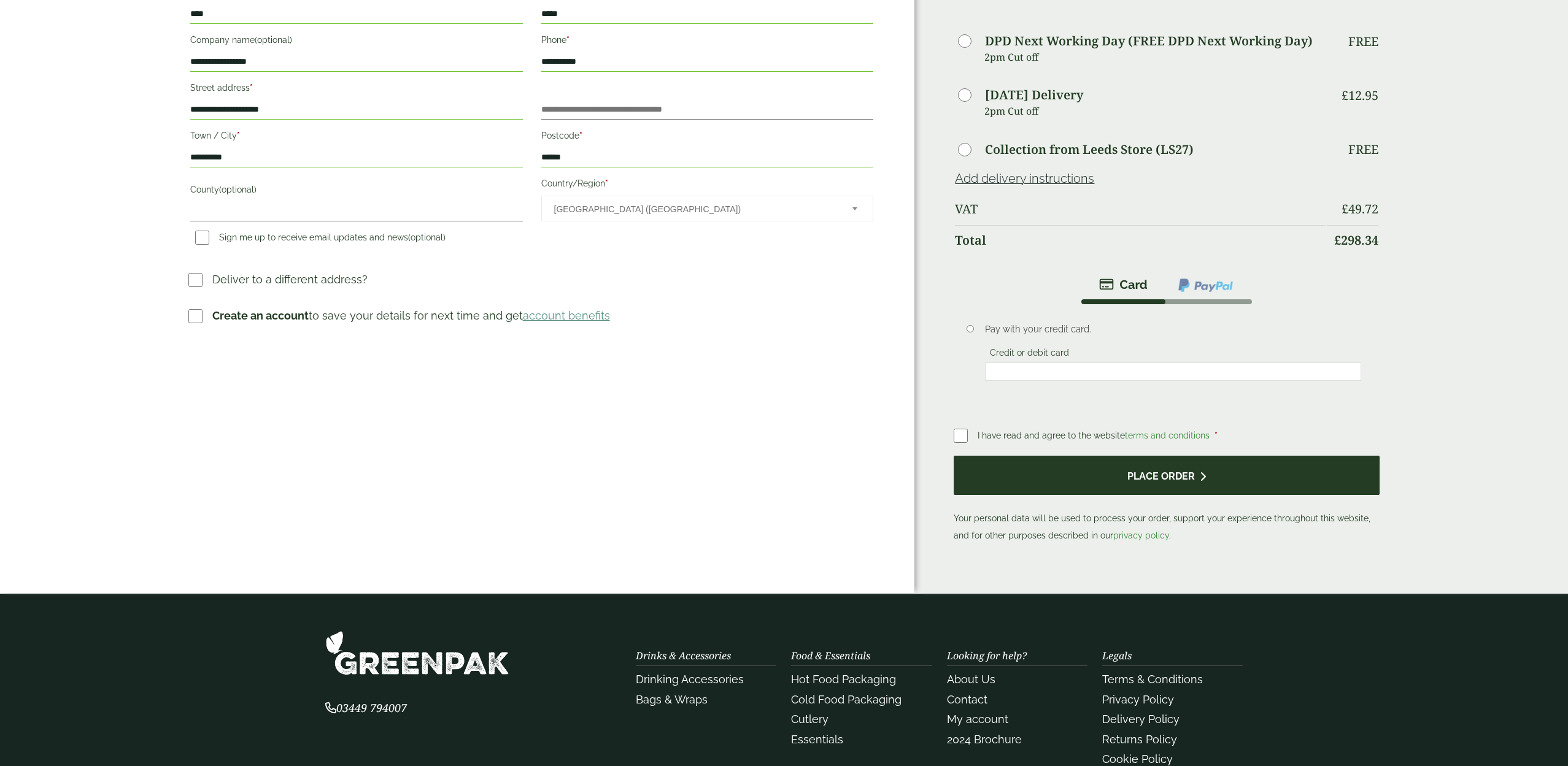
click at [1136, 480] on button "Place order" at bounding box center [1166, 475] width 425 height 40
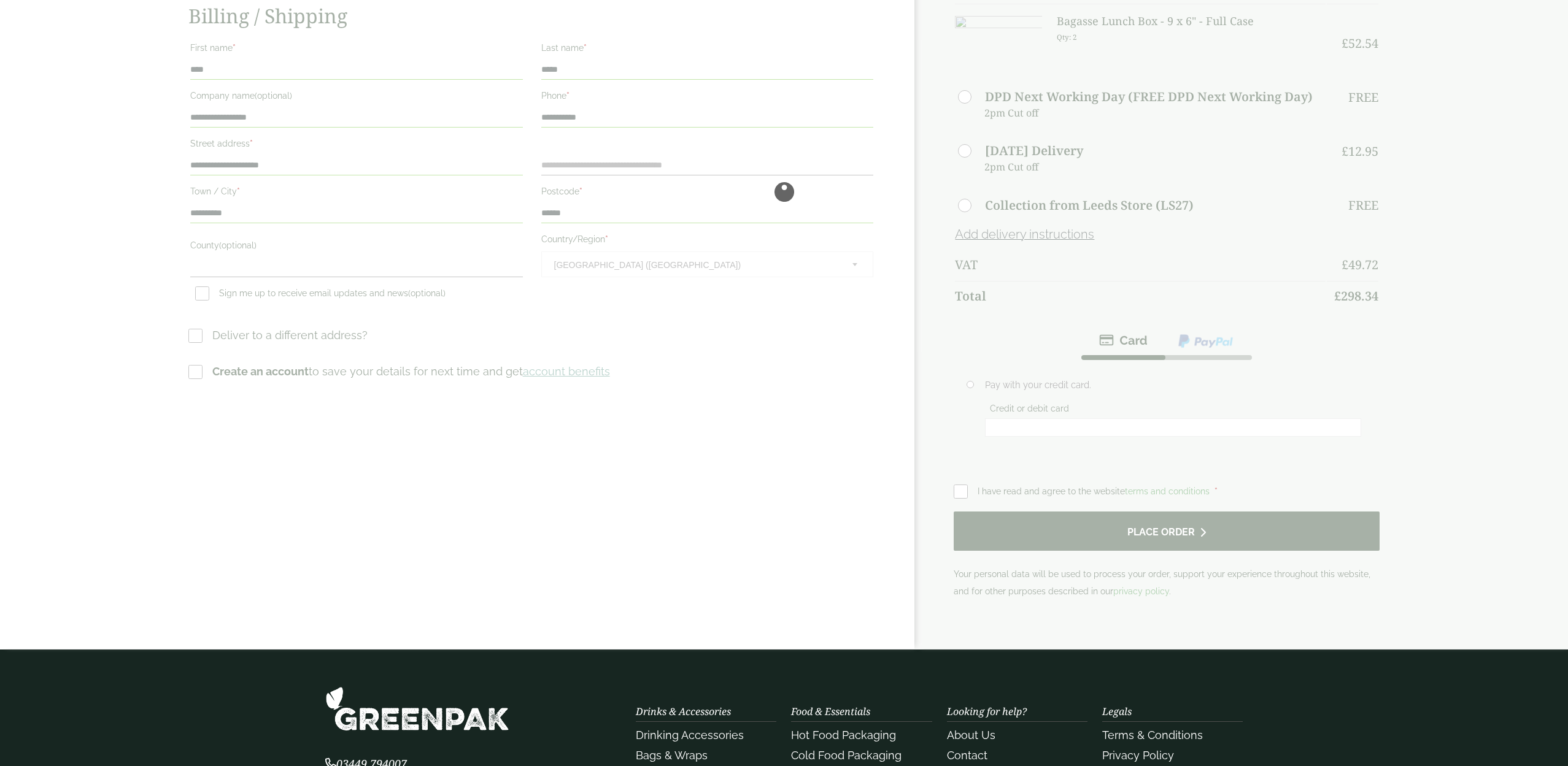
scroll to position [0, 0]
